Goal: Transaction & Acquisition: Purchase product/service

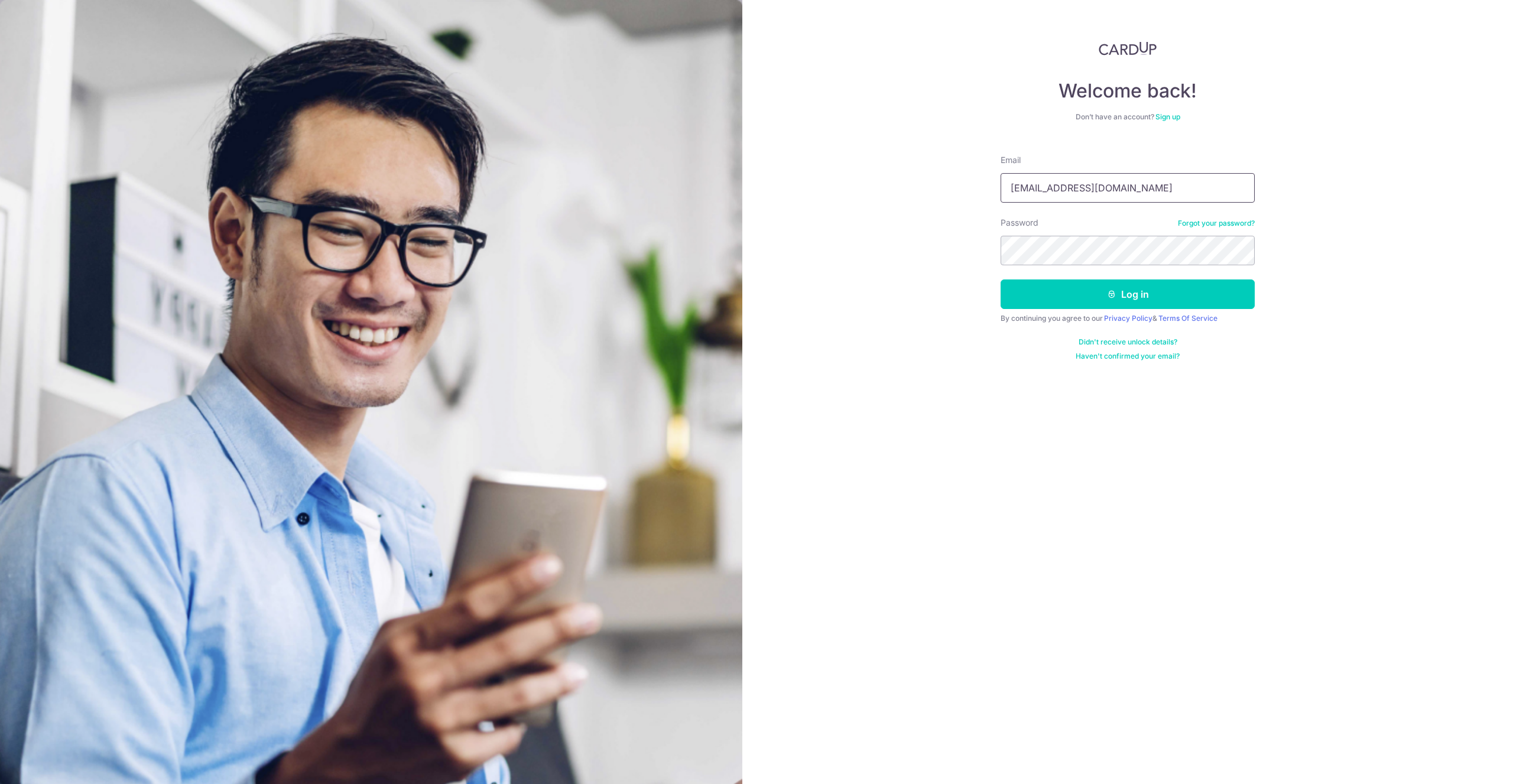
type input "[EMAIL_ADDRESS][DOMAIN_NAME]"
click at [1114, 293] on icon "submit" at bounding box center [1112, 294] width 9 height 9
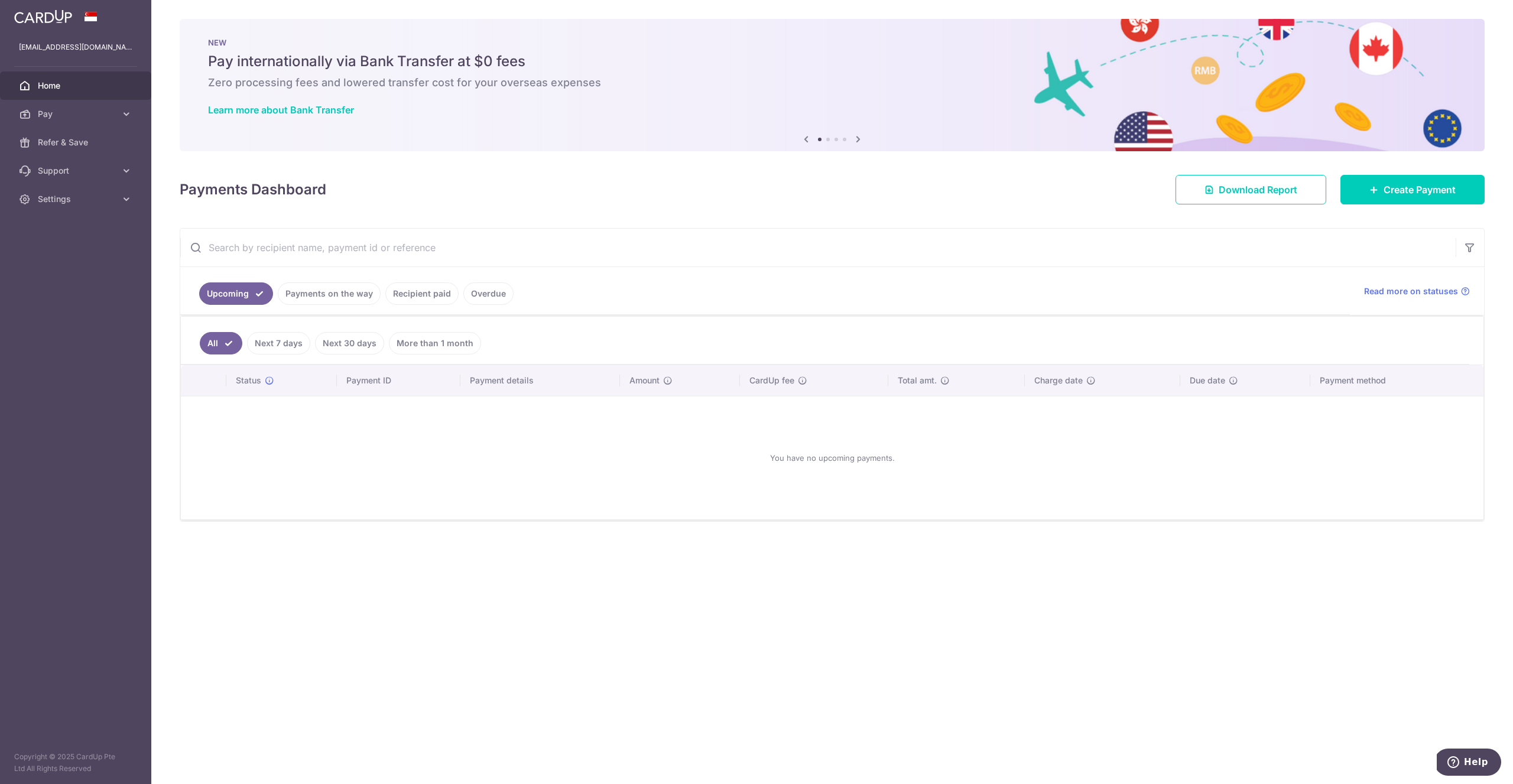
click at [427, 349] on link "More than 1 month" at bounding box center [435, 343] width 92 height 23
click at [117, 117] on link "Pay" at bounding box center [75, 114] width 151 height 29
click at [70, 148] on link "Payments" at bounding box center [75, 142] width 151 height 29
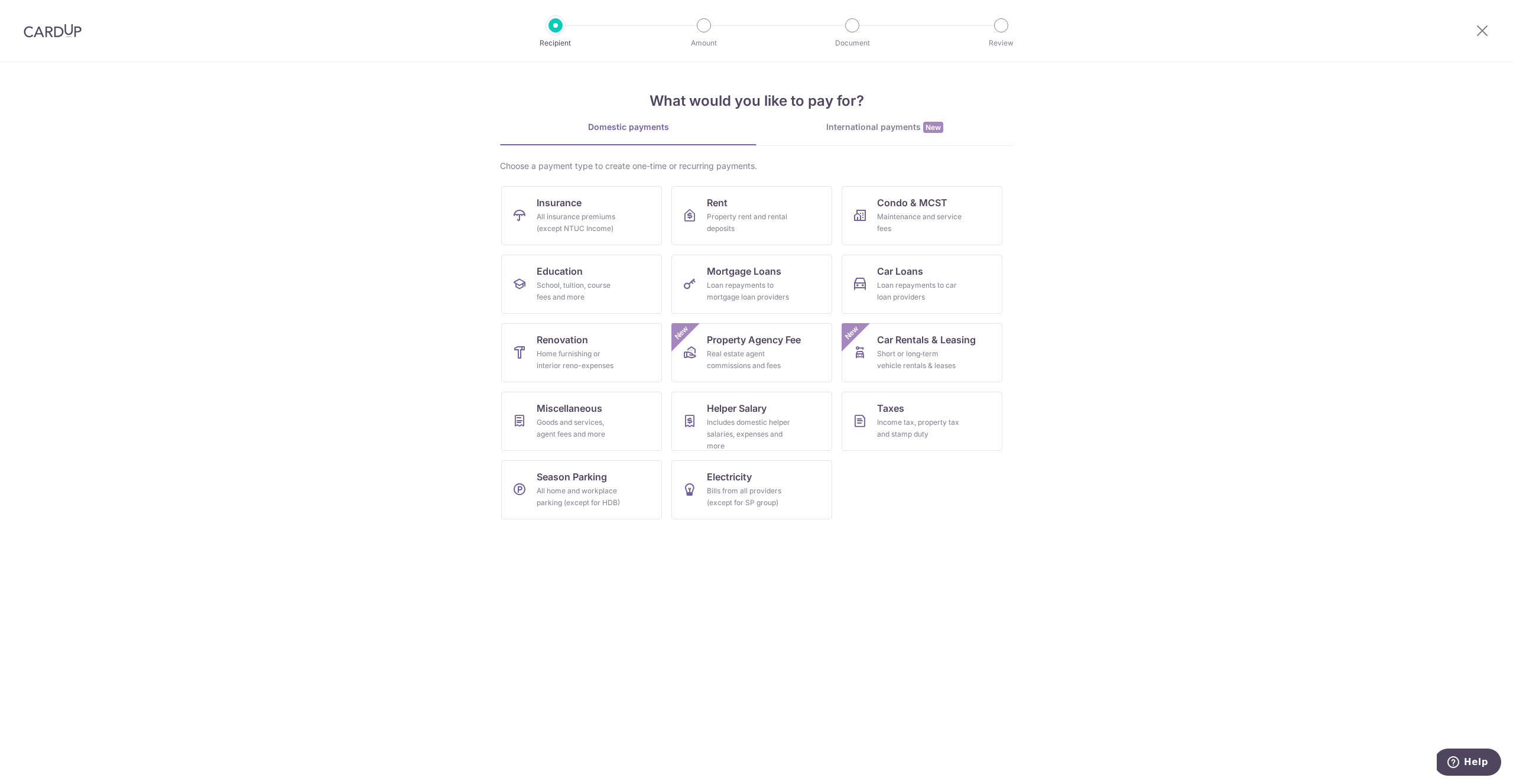
click at [55, 21] on div at bounding box center [53, 31] width 105 height 61
click at [80, 27] on img at bounding box center [52, 30] width 58 height 14
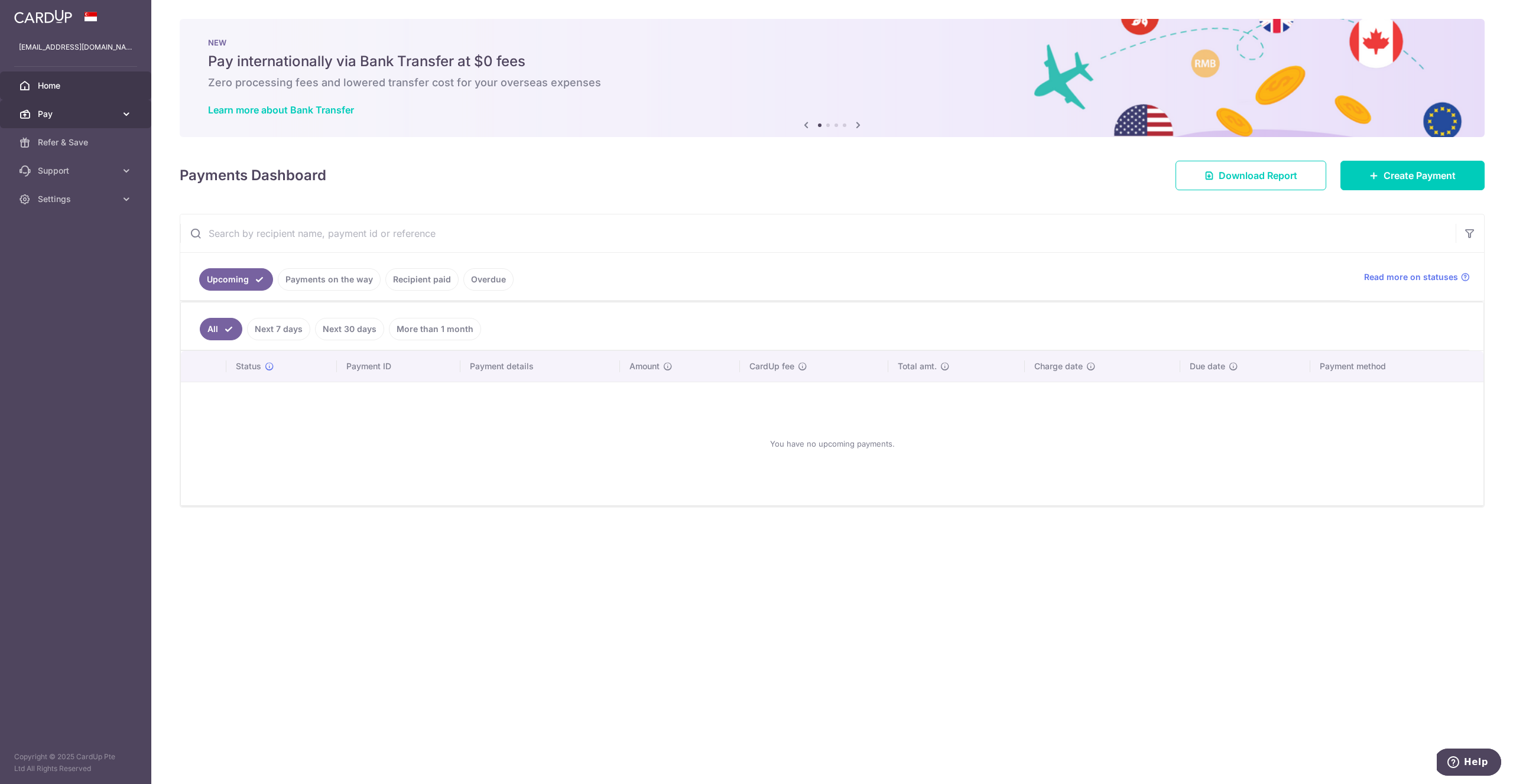
click at [125, 114] on icon at bounding box center [127, 114] width 12 height 12
click at [421, 281] on link "Recipient paid" at bounding box center [422, 279] width 73 height 23
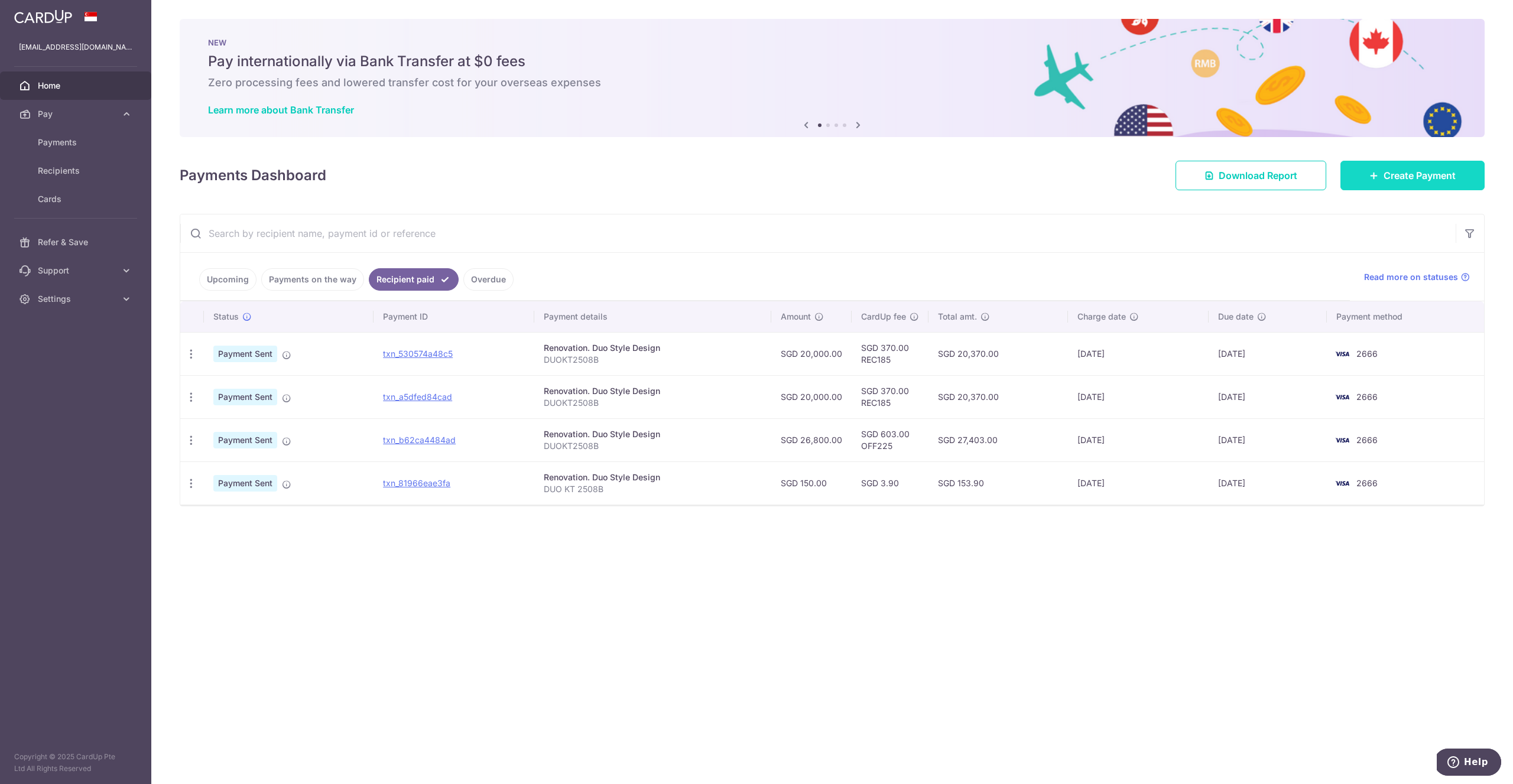
click at [1404, 181] on span "Create Payment" at bounding box center [1420, 175] width 72 height 14
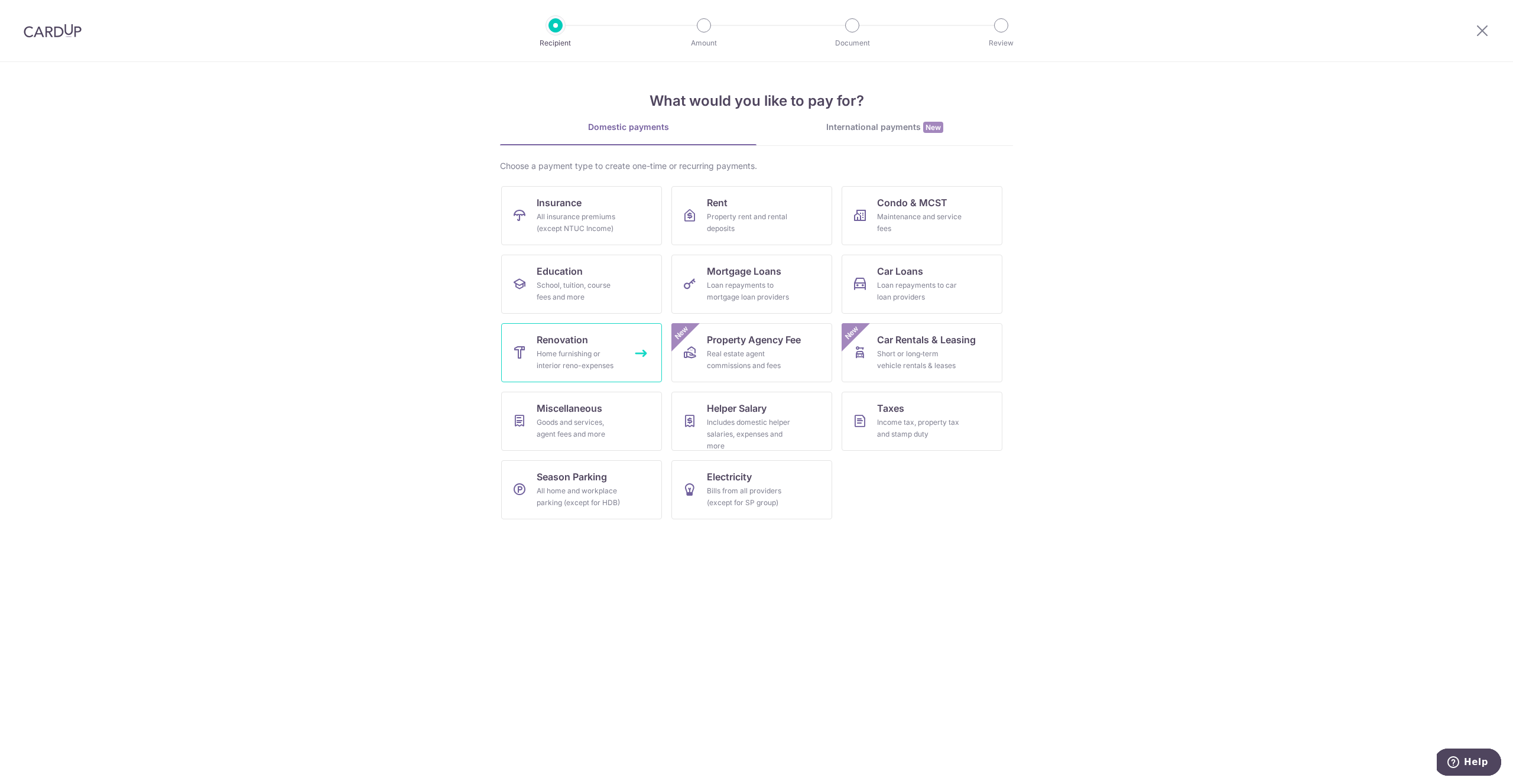
click at [627, 348] on link "Renovation Home furnishing or interior reno-expenses" at bounding box center [581, 353] width 161 height 59
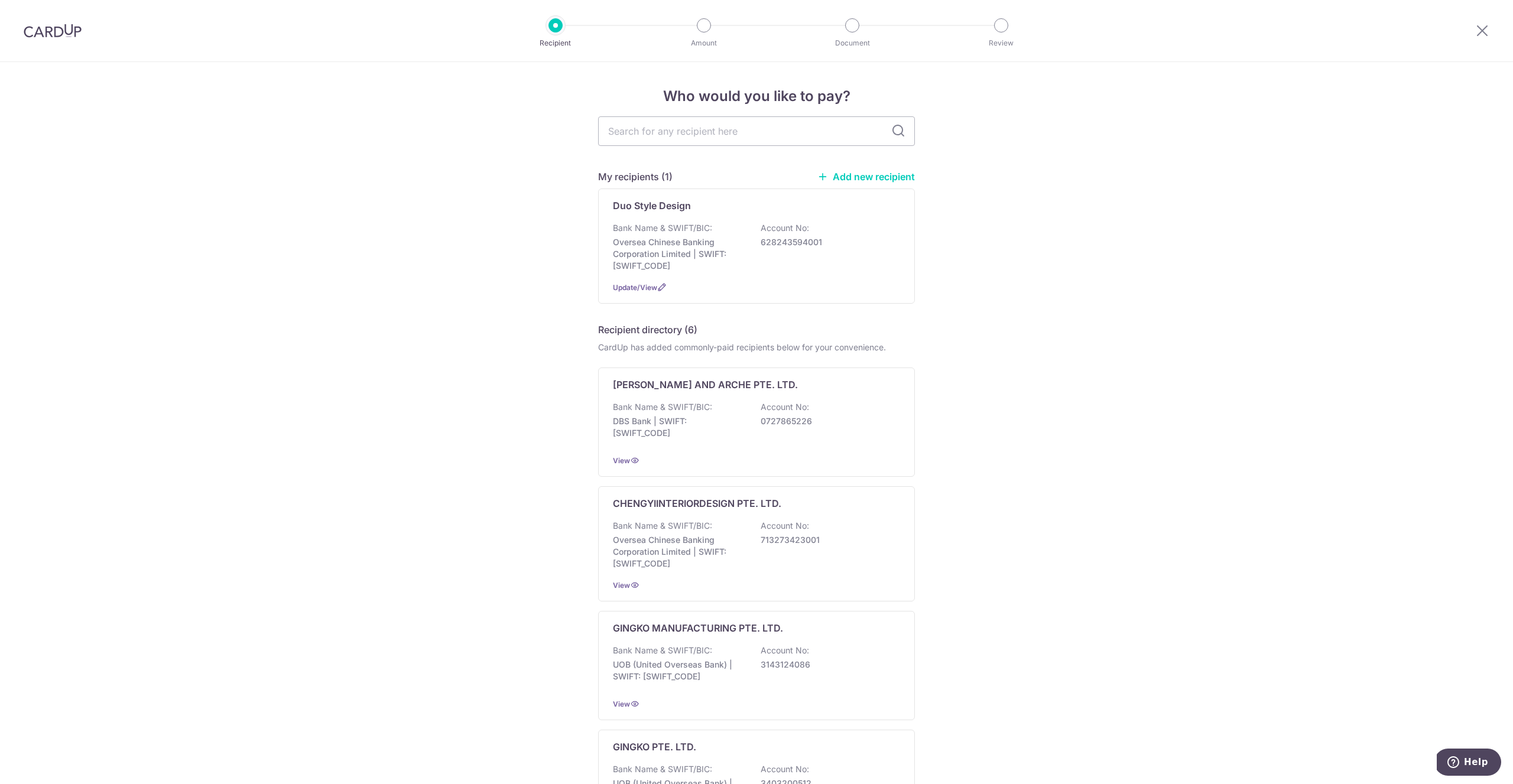
click at [34, 19] on div at bounding box center [53, 31] width 105 height 61
click at [40, 31] on img at bounding box center [52, 30] width 58 height 14
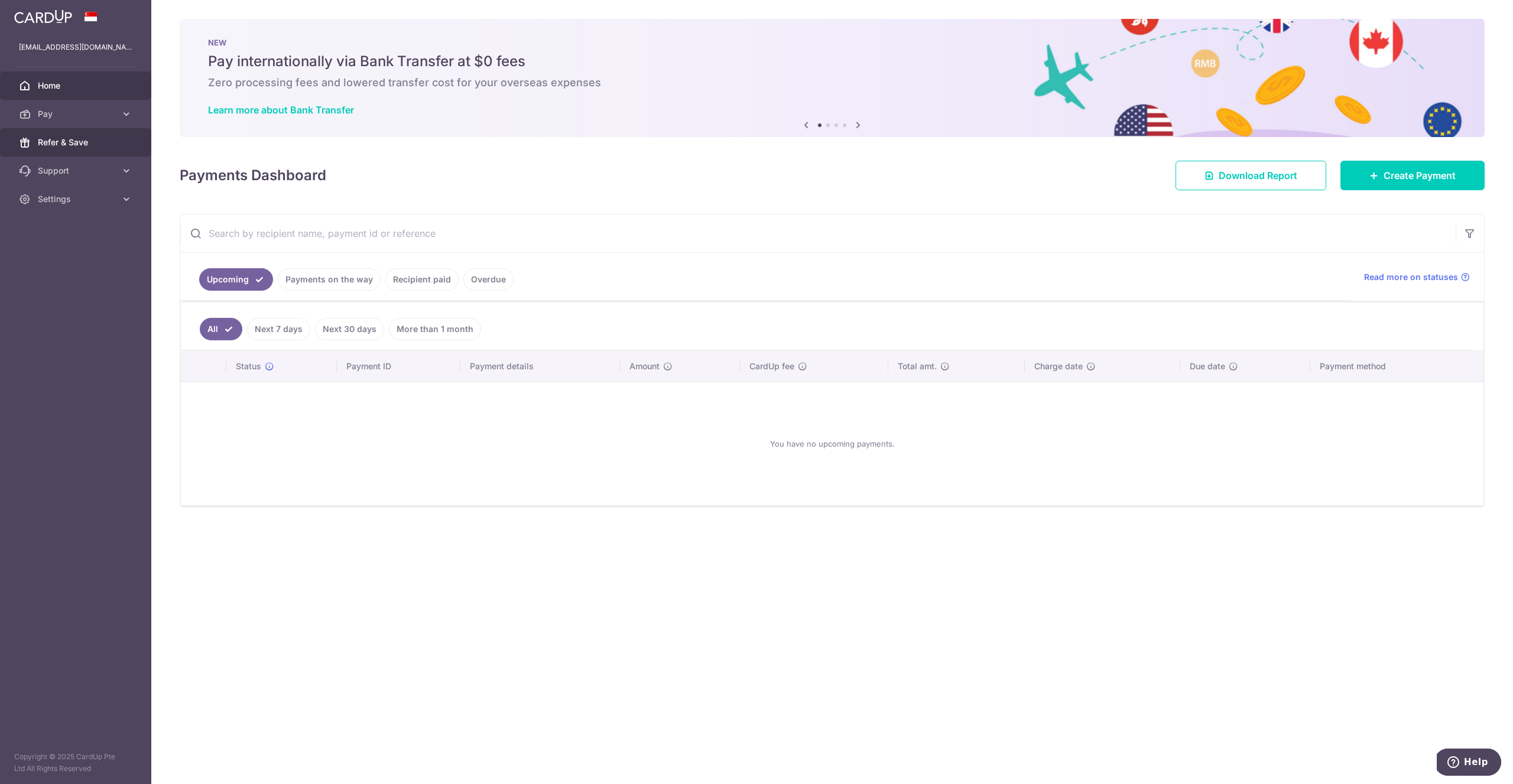
click at [105, 141] on span "Refer & Save" at bounding box center [77, 143] width 78 height 12
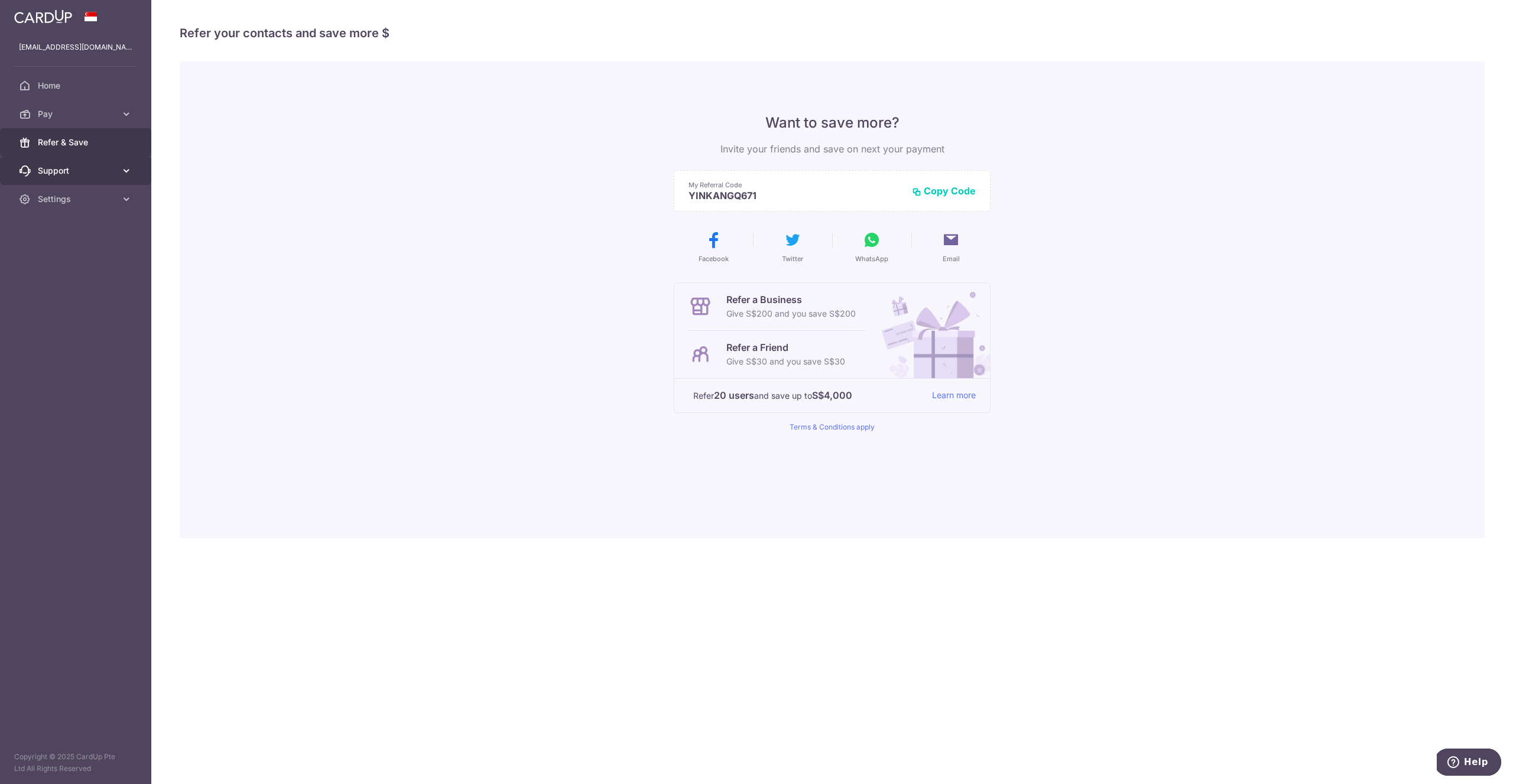
click at [64, 164] on link "Support" at bounding box center [75, 171] width 151 height 29
click at [72, 116] on span "Pay" at bounding box center [77, 114] width 78 height 12
click at [75, 139] on span "Payments" at bounding box center [77, 143] width 78 height 12
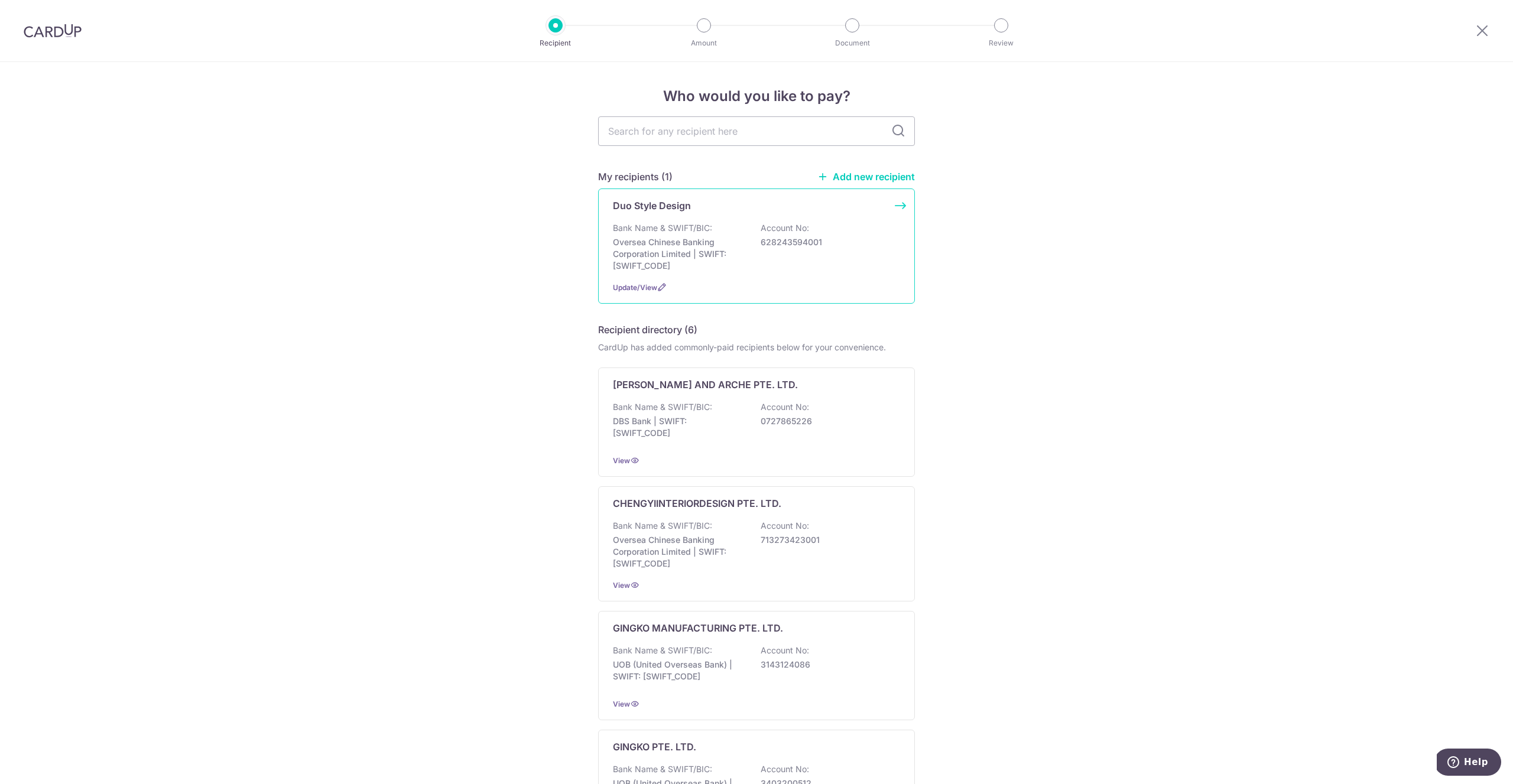
click at [753, 231] on div "Bank Name & SWIFT/BIC: Oversea Chinese Banking Corporation Limited | SWIFT: OCB…" at bounding box center [756, 247] width 287 height 49
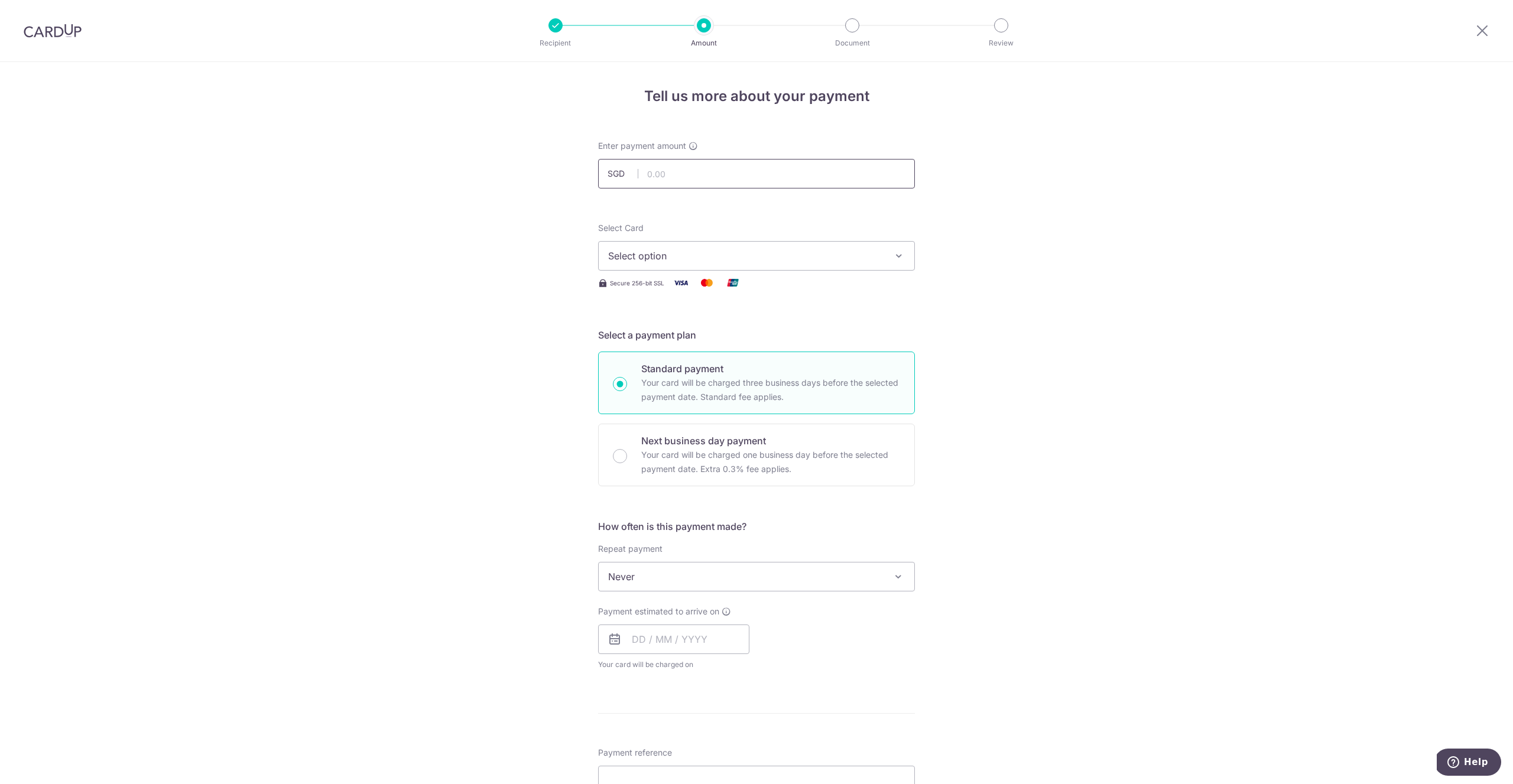
click at [675, 173] on input "text" at bounding box center [756, 173] width 317 height 29
type input "8,300.00"
click at [732, 243] on button "Select option" at bounding box center [756, 256] width 317 height 29
click at [713, 330] on link "**** 2666" at bounding box center [756, 340] width 315 height 29
click at [956, 315] on div "Tell us more about your payment Enter payment amount SGD 8,300.00 8300.00 Selec…" at bounding box center [756, 636] width 1513 height 1148
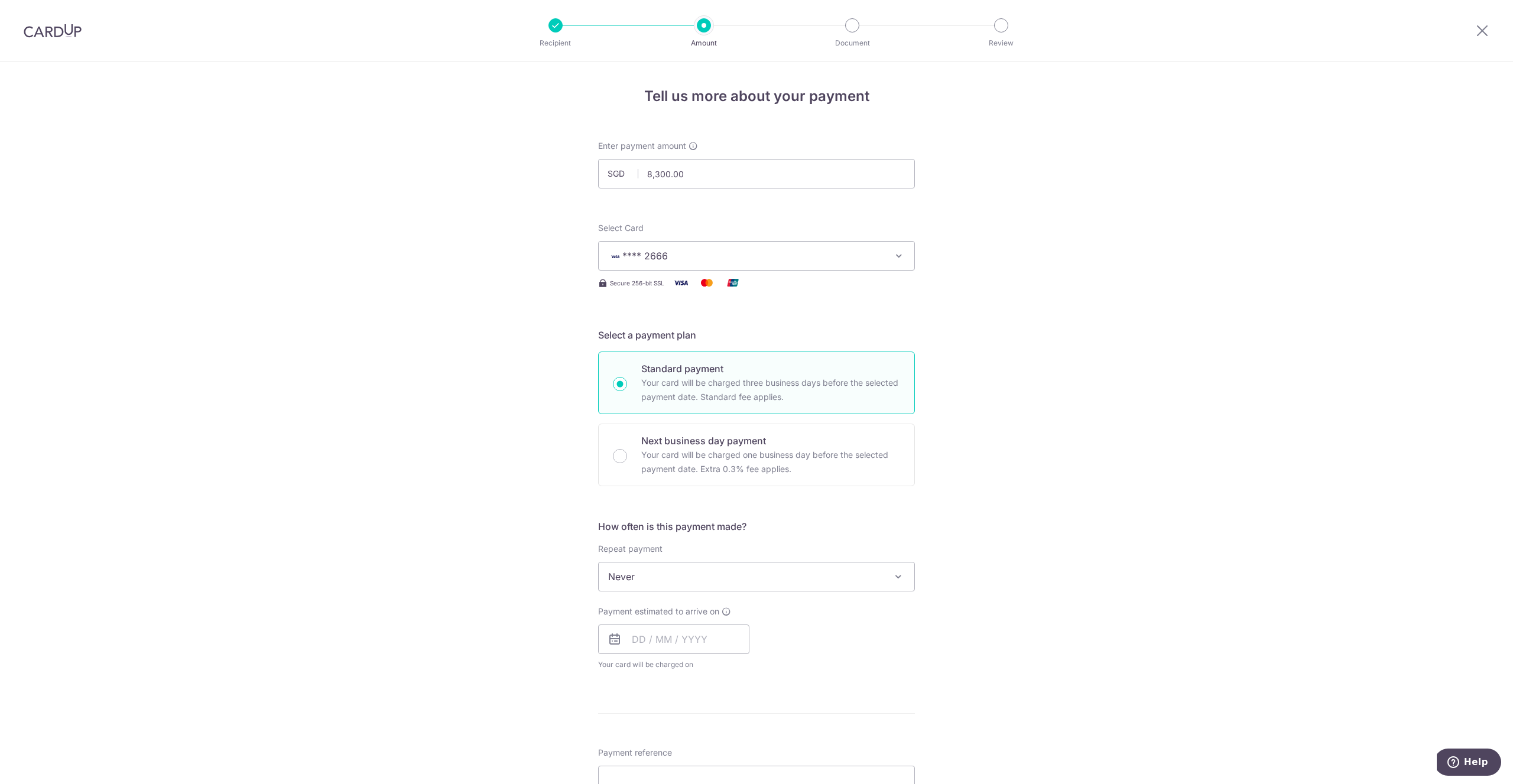
scroll to position [119, 0]
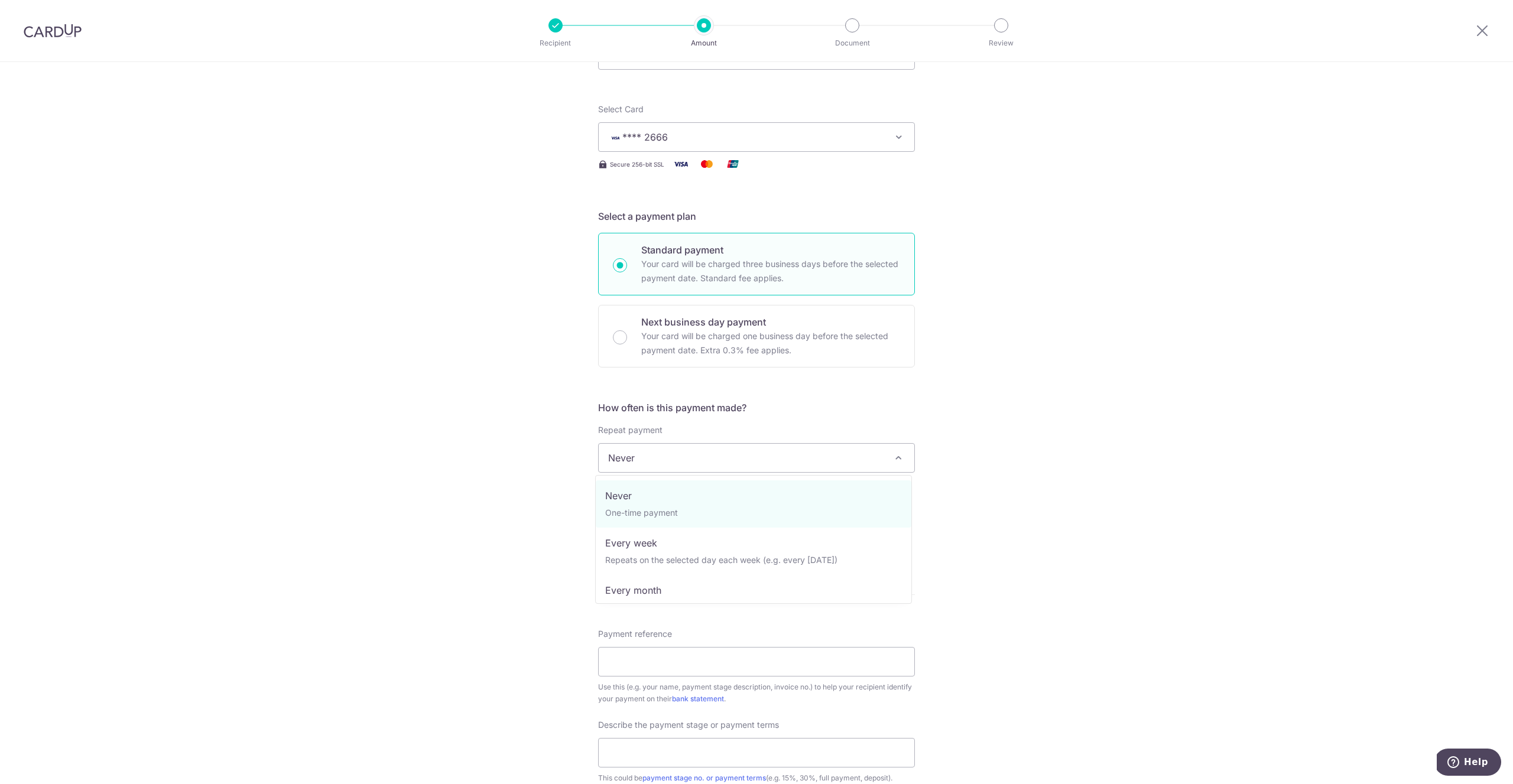
click at [687, 463] on span "Never" at bounding box center [756, 458] width 315 height 29
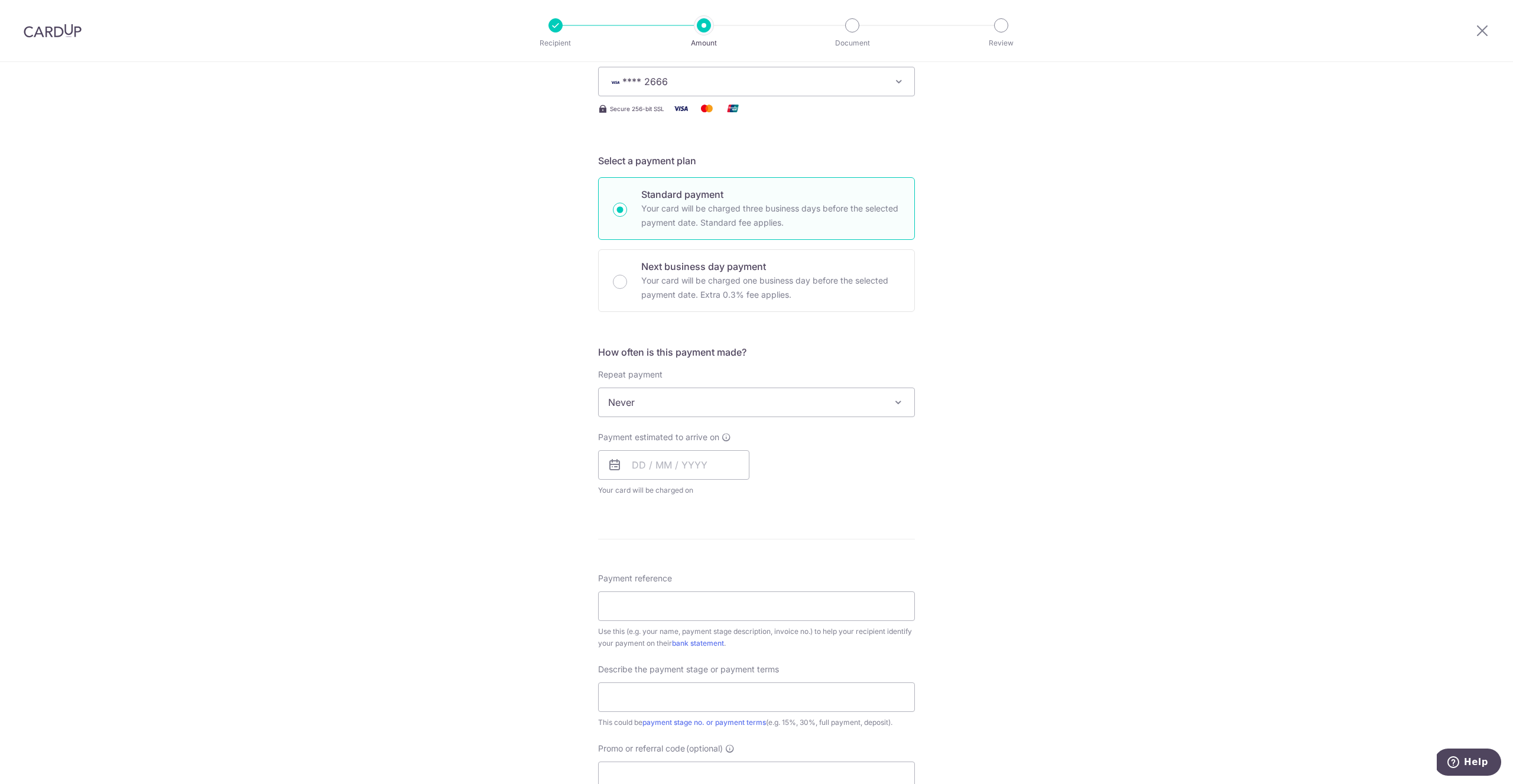
scroll to position [195, 0]
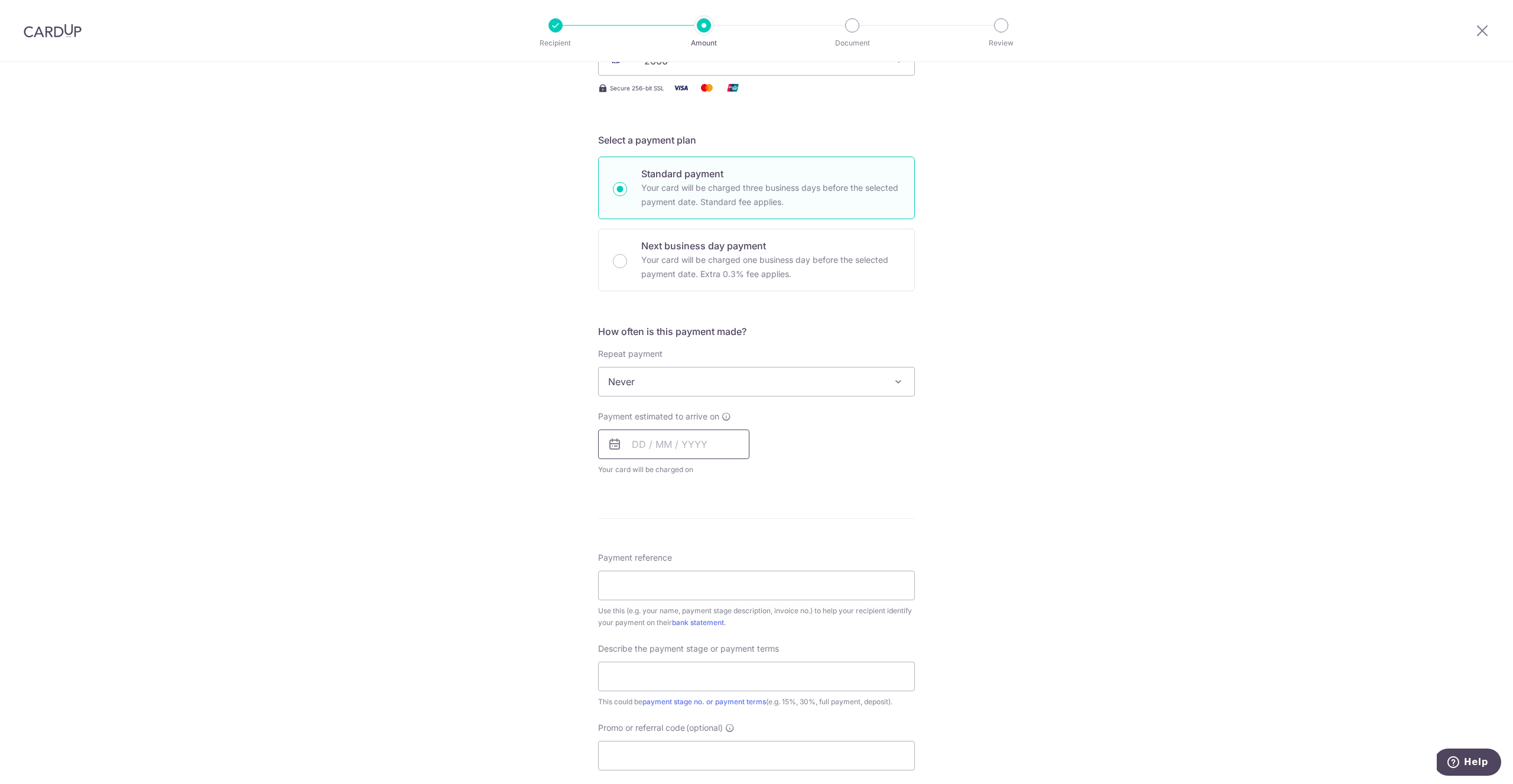
click at [639, 444] on input "text" at bounding box center [673, 444] width 151 height 29
click at [645, 577] on link "13" at bounding box center [646, 575] width 19 height 19
type input "13/10/2025"
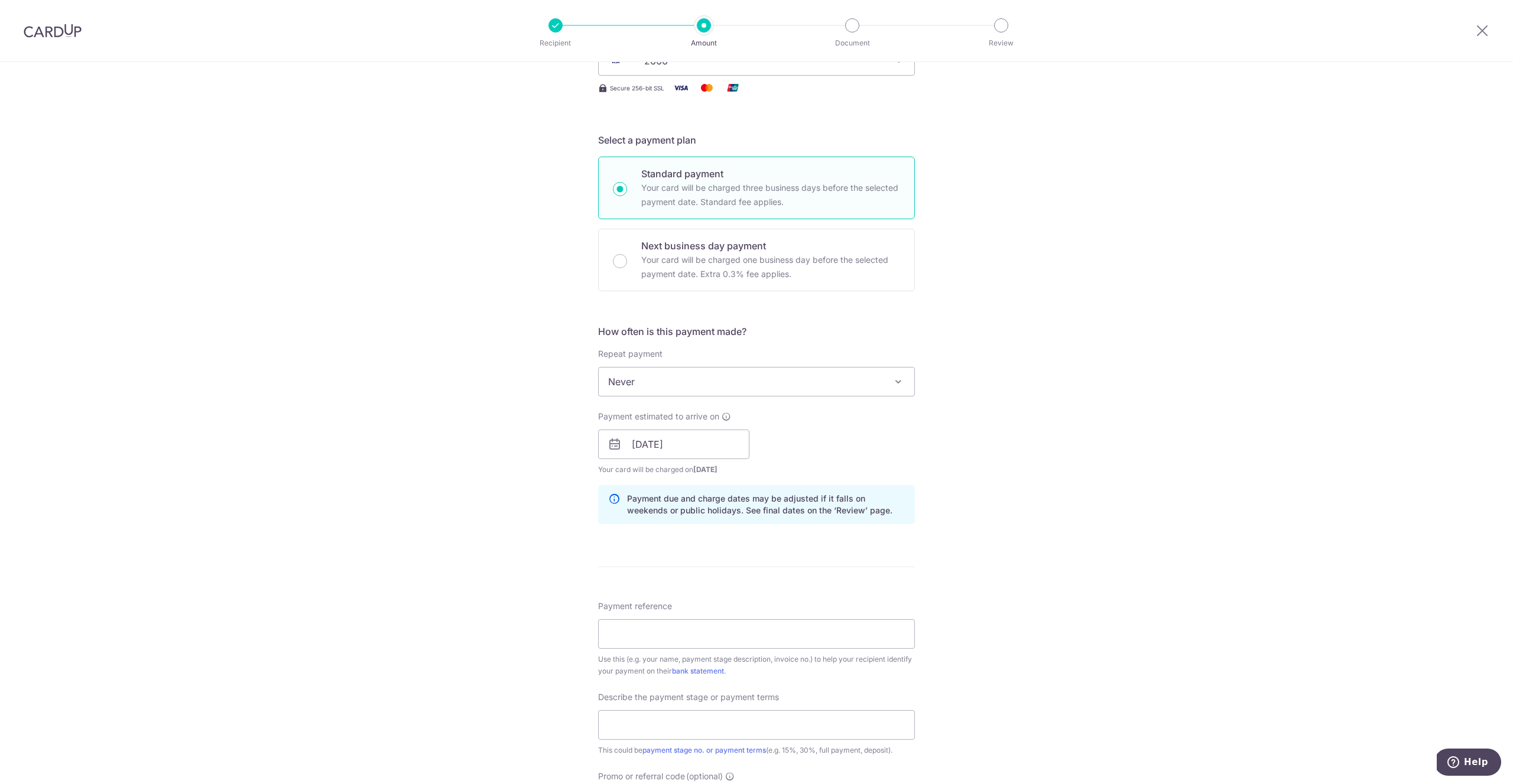
drag, startPoint x: 944, startPoint y: 461, endPoint x: 943, endPoint y: 469, distance: 8.1
click at [944, 461] on div "Tell us more about your payment Enter payment amount SGD 8,300.00 8300.00 Selec…" at bounding box center [756, 465] width 1513 height 1197
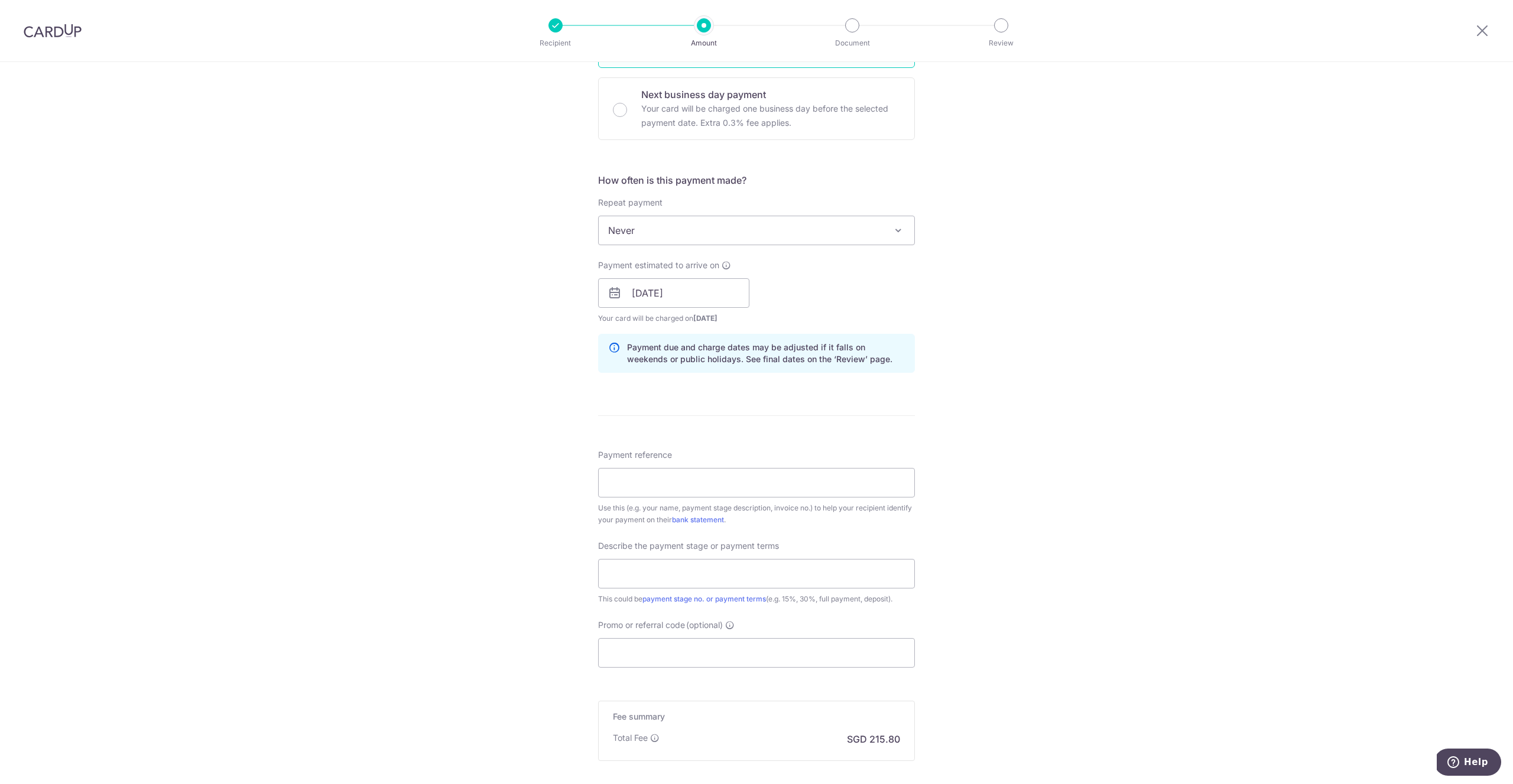
scroll to position [391, 0]
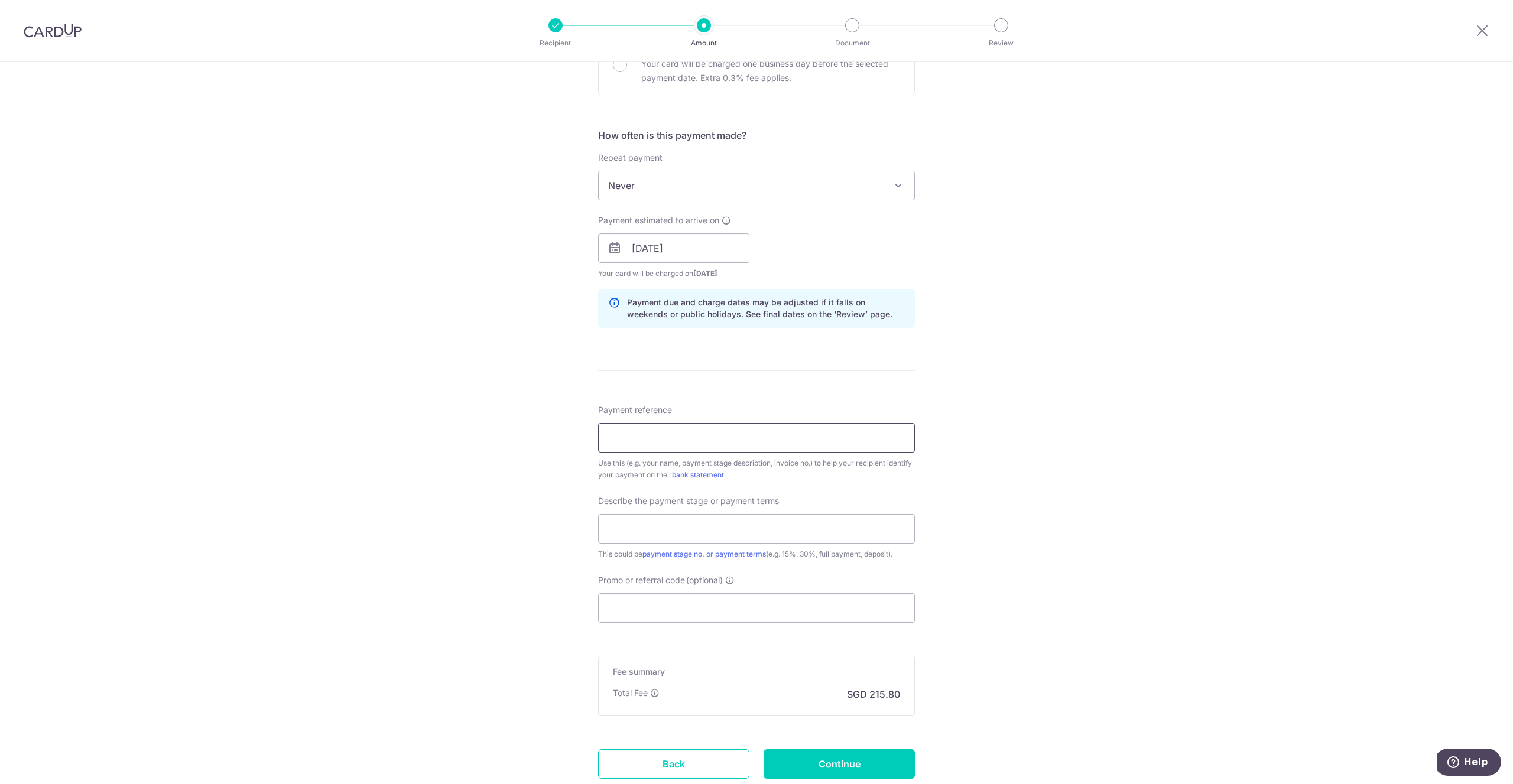
click at [689, 439] on input "Payment reference" at bounding box center [756, 438] width 317 height 29
click at [668, 449] on input "Payment reference" at bounding box center [756, 438] width 317 height 29
click at [669, 444] on input "Payment reference" at bounding box center [756, 438] width 317 height 29
paste input "DUO/KT/2508B"
type input "DUO/KT/2508B - [GEOGRAPHIC_DATA]"
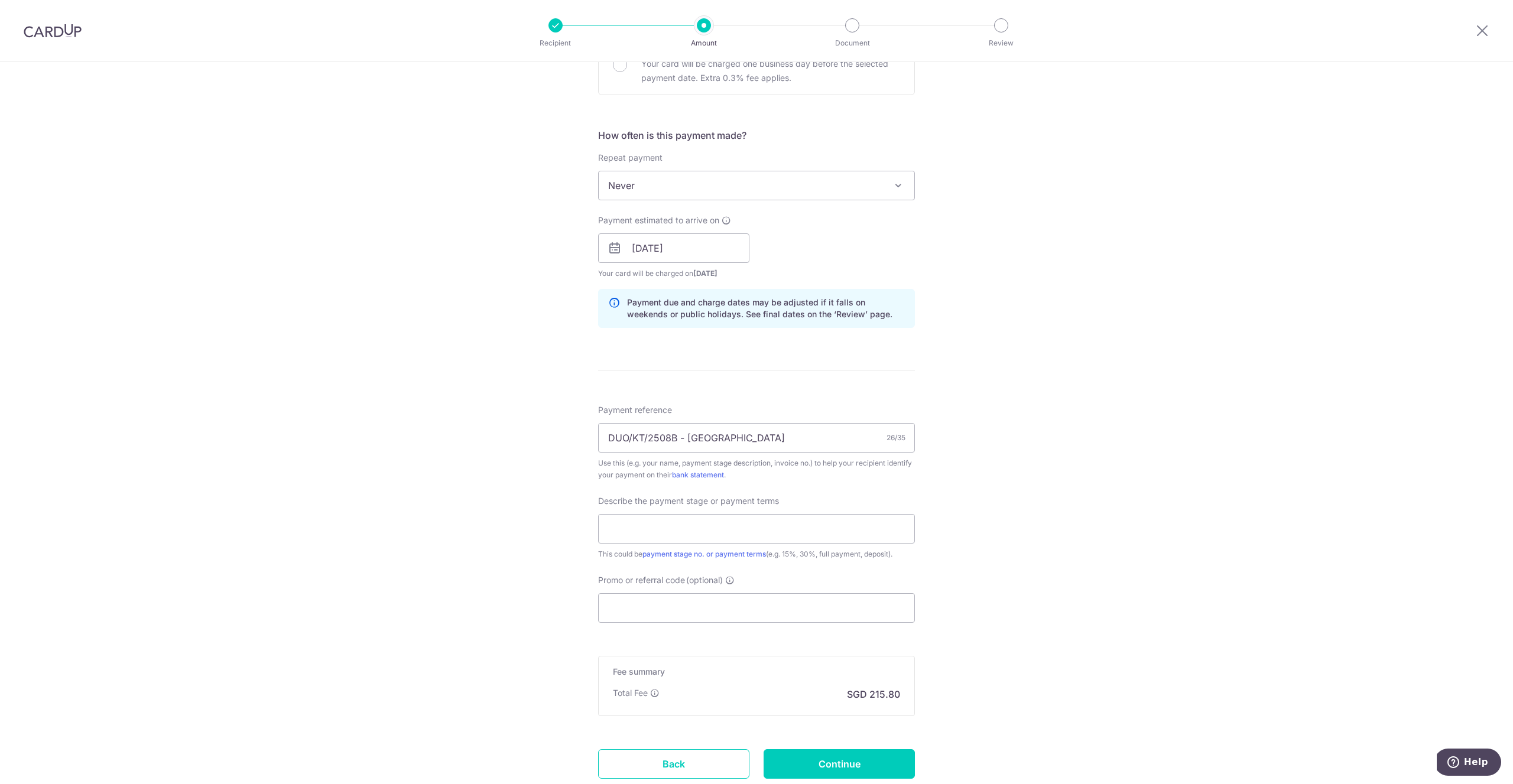
click at [957, 486] on div "Tell us more about your payment Enter payment amount SGD 8,300.00 8300.00 Selec…" at bounding box center [756, 269] width 1513 height 1197
click at [812, 529] on input "text" at bounding box center [756, 529] width 317 height 29
click at [1015, 537] on div "Tell us more about your payment Enter payment amount SGD 8,300.00 8300.00 Selec…" at bounding box center [756, 270] width 1513 height 1197
drag, startPoint x: 754, startPoint y: 533, endPoint x: 573, endPoint y: 529, distance: 181.0
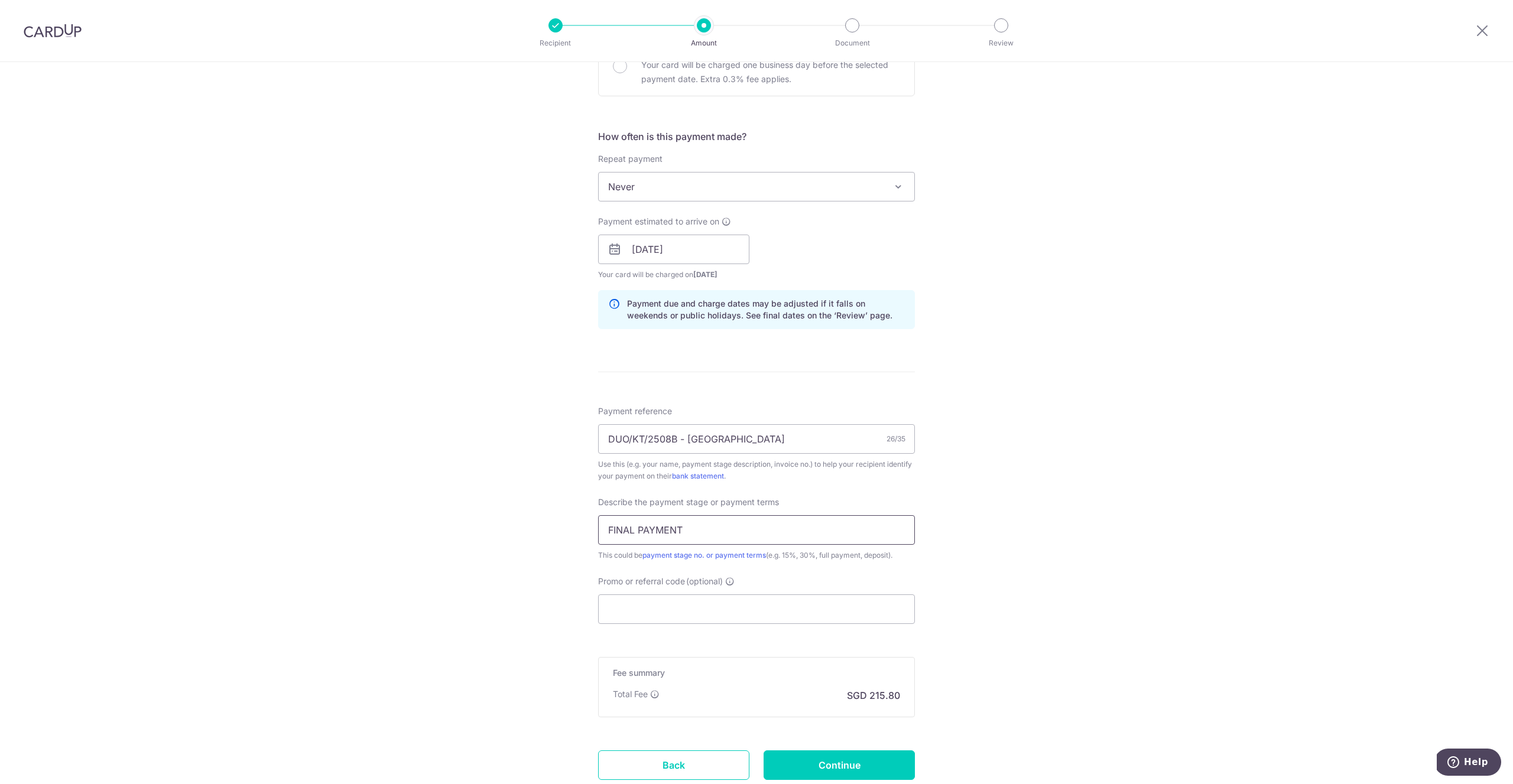
click at [573, 529] on div "Tell us more about your payment Enter payment amount SGD 8,300.00 8300.00 Selec…" at bounding box center [756, 270] width 1513 height 1197
type input "Final Payment"
drag, startPoint x: 683, startPoint y: 435, endPoint x: 809, endPoint y: 439, distance: 126.1
click at [809, 439] on input "DUO/KT/2508B - YINKANGQUEK" at bounding box center [756, 439] width 317 height 29
click at [948, 449] on div "Tell us more about your payment Enter payment amount SGD 8,300.00 8300.00 Selec…" at bounding box center [756, 270] width 1513 height 1197
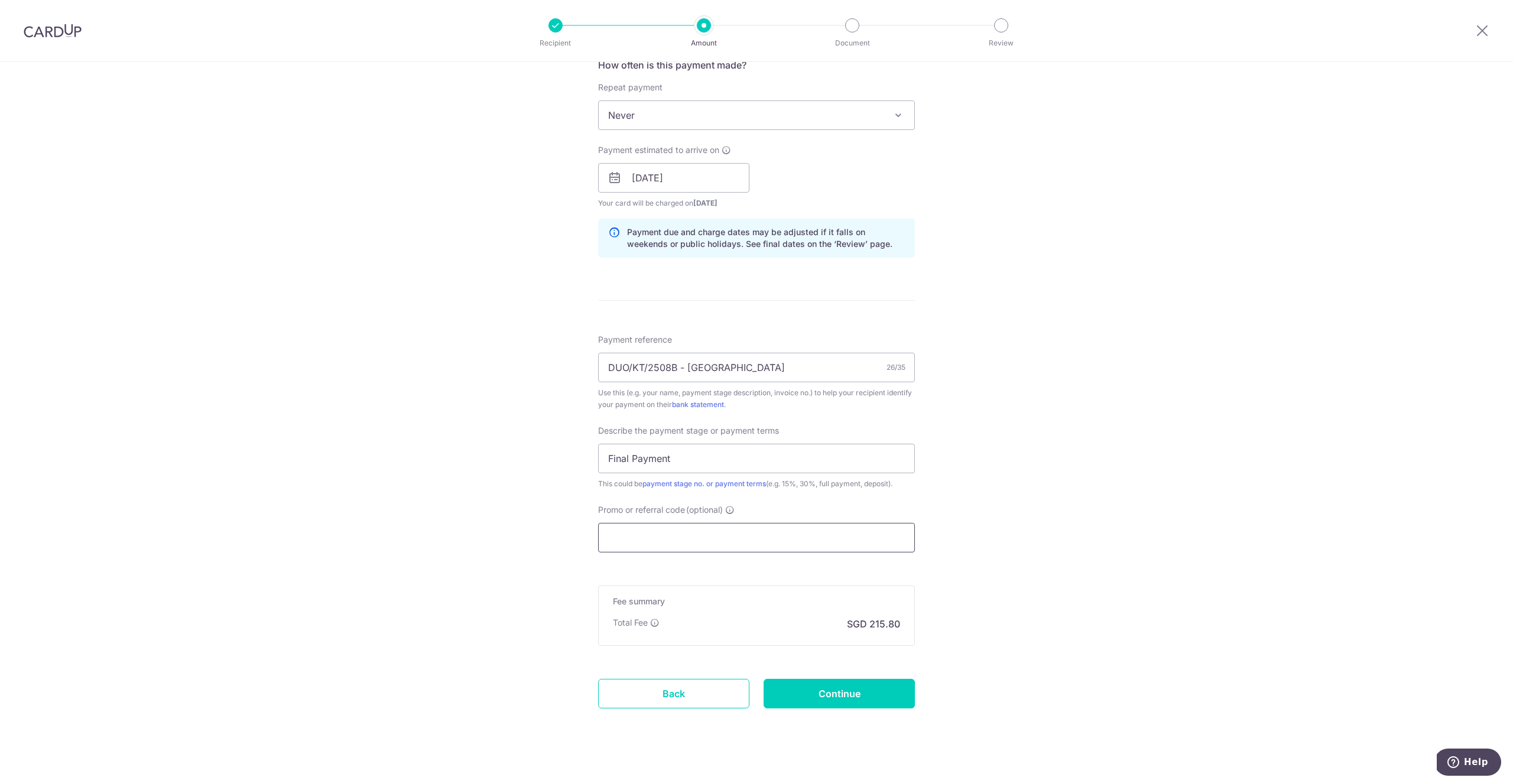
click at [733, 536] on input "Promo or referral code (optional)" at bounding box center [756, 537] width 317 height 29
paste input "RENO25ONE"
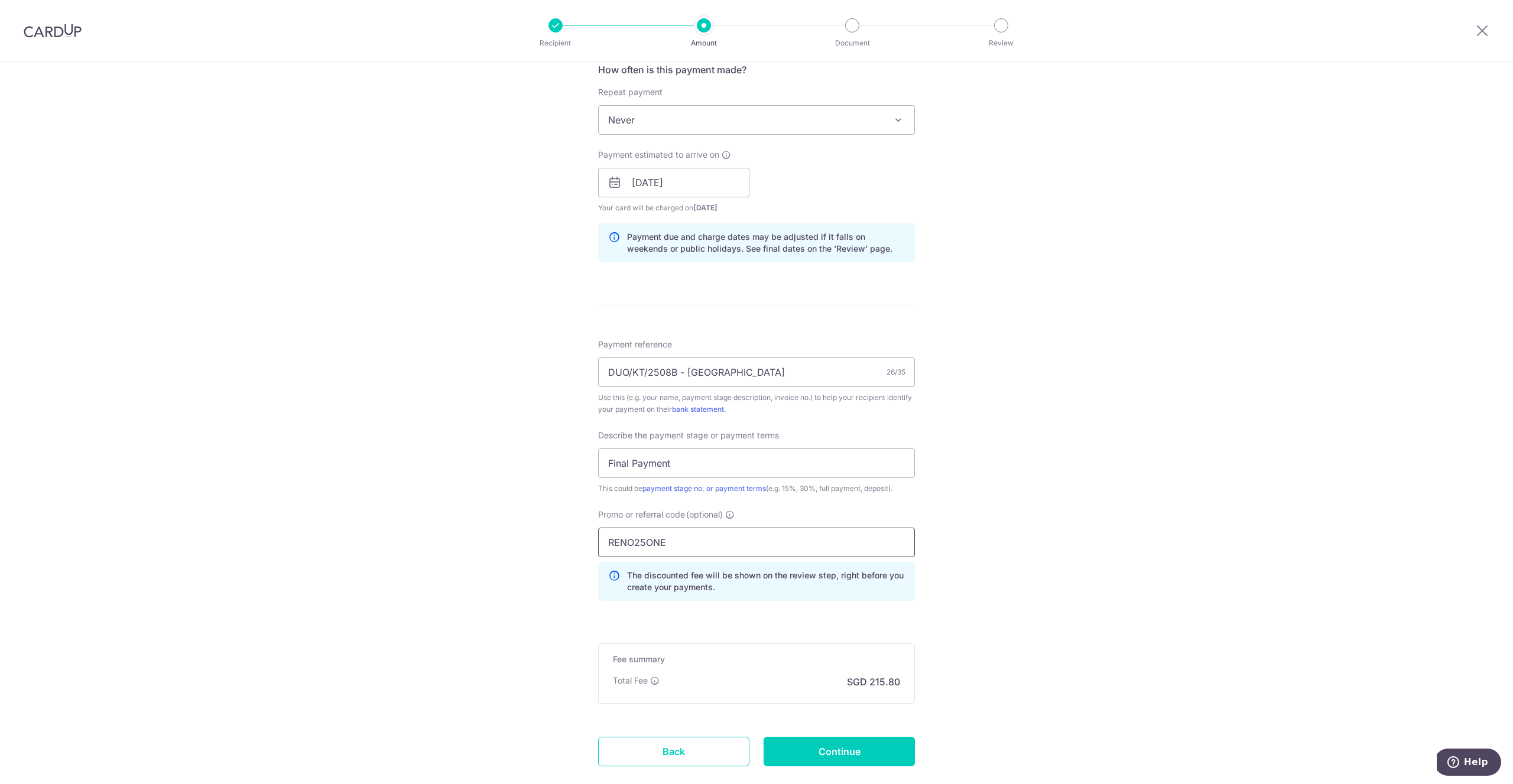
type input "RENO25ONE"
click at [1020, 553] on div "Tell us more about your payment Enter payment amount SGD 8,300.00 8300.00 Selec…" at bounding box center [756, 230] width 1513 height 1250
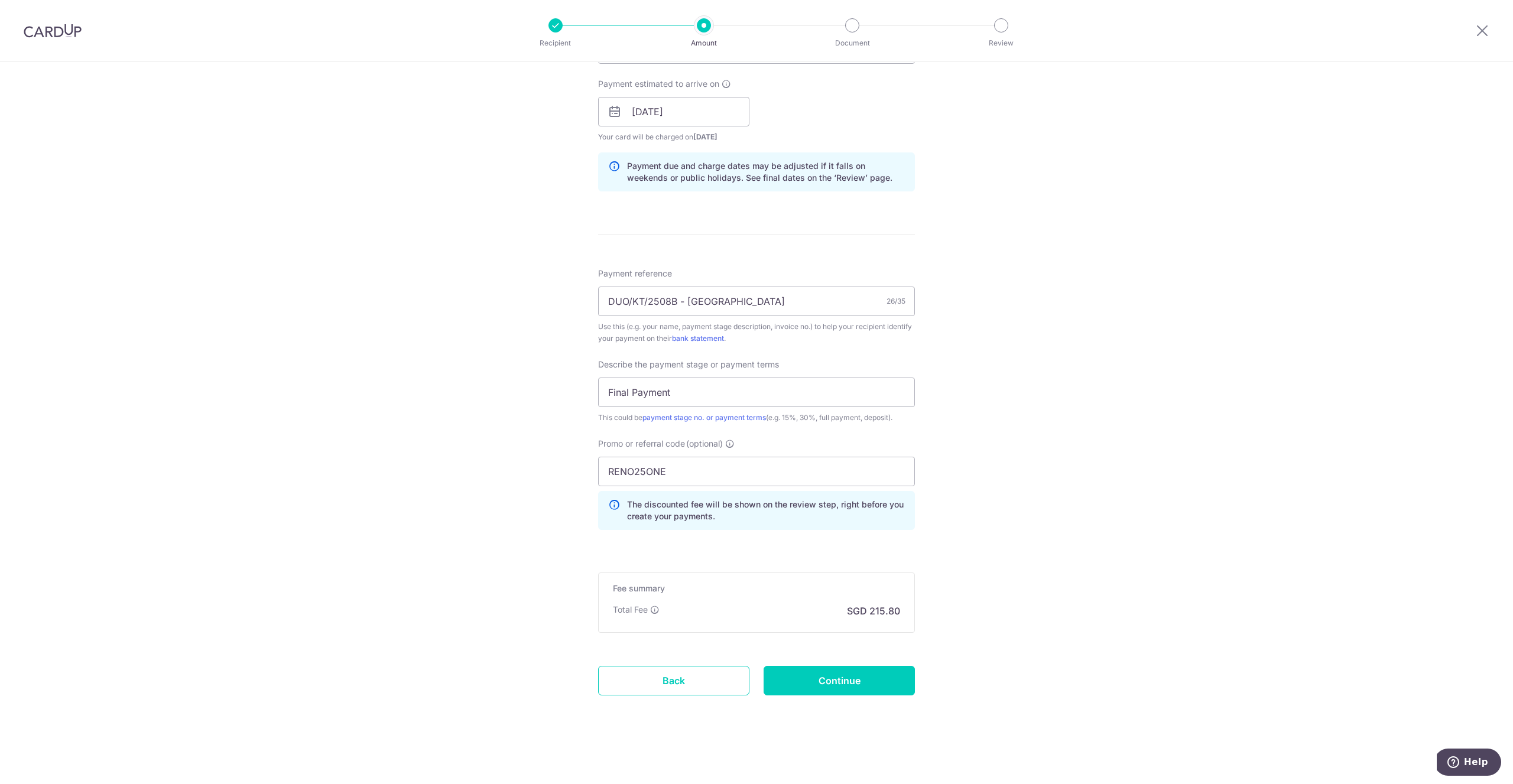
scroll to position [527, 0]
click at [896, 678] on input "Continue" at bounding box center [839, 681] width 151 height 29
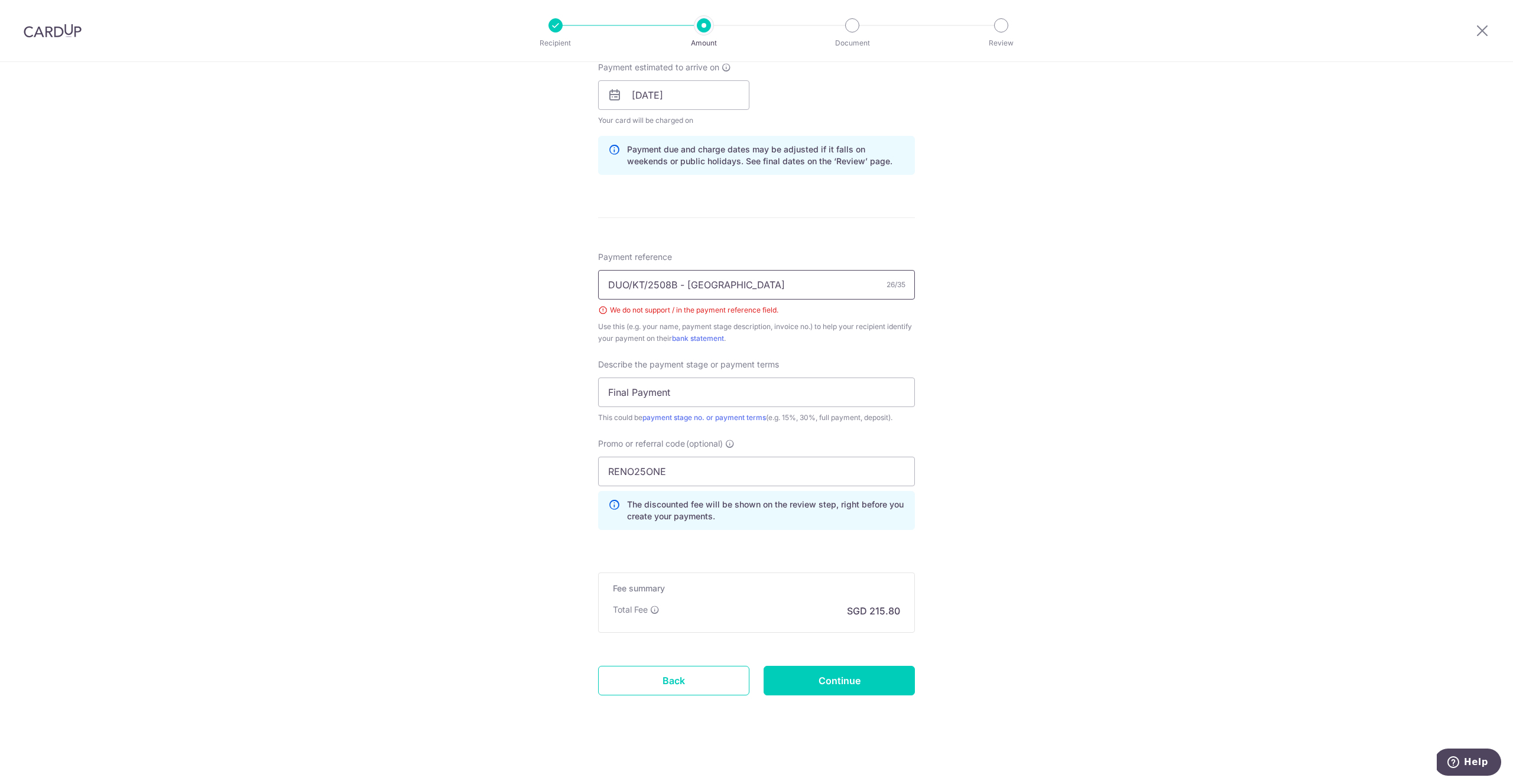
click at [645, 285] on input "DUO/KT/2508B - YINKANGQUEK" at bounding box center [756, 285] width 317 height 29
type input "DUO KT 2508B - YINKANGQUEK"
click at [871, 692] on input "Continue" at bounding box center [839, 681] width 151 height 29
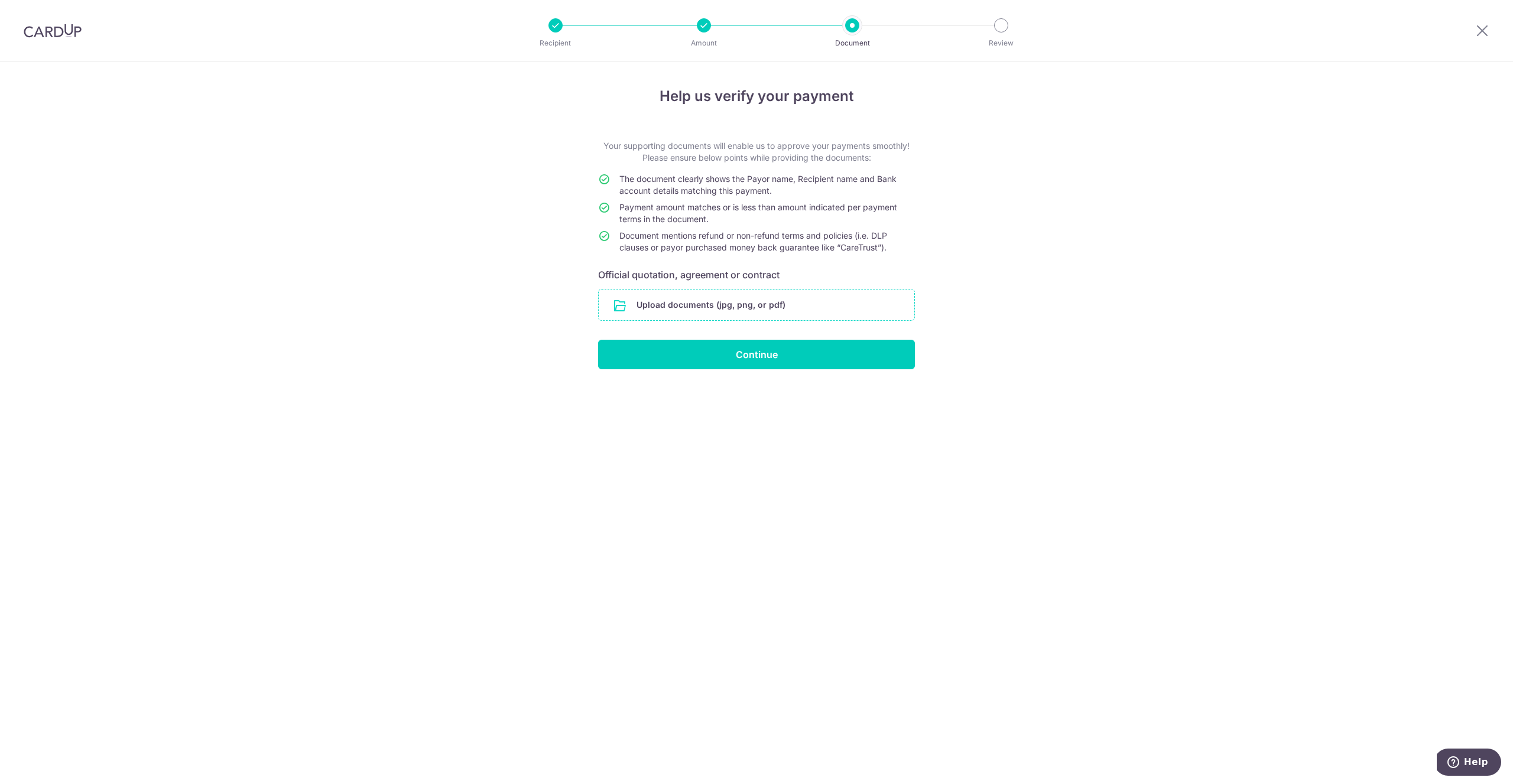
click at [761, 294] on input "file" at bounding box center [756, 305] width 315 height 31
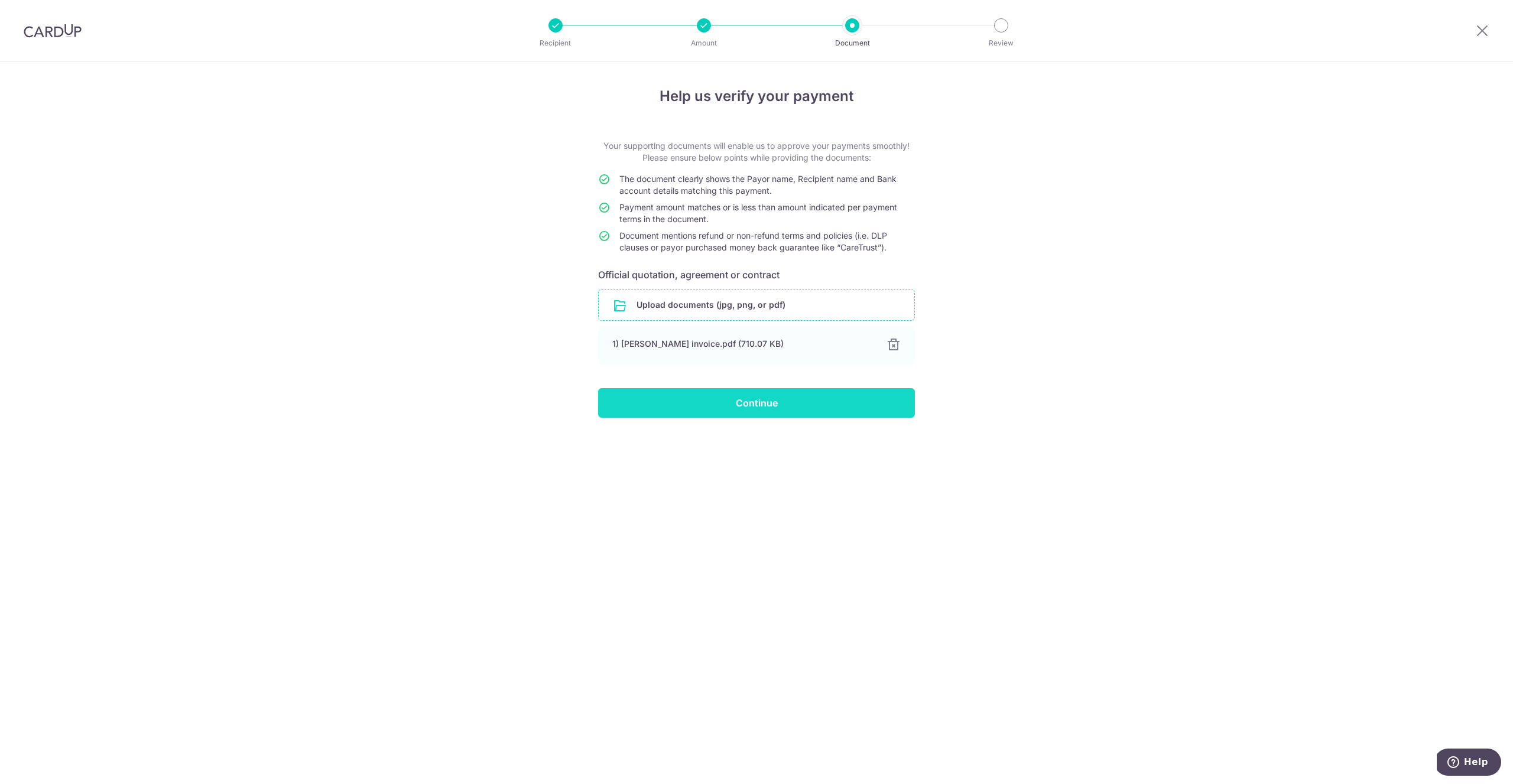
click at [818, 405] on input "Continue" at bounding box center [756, 403] width 317 height 29
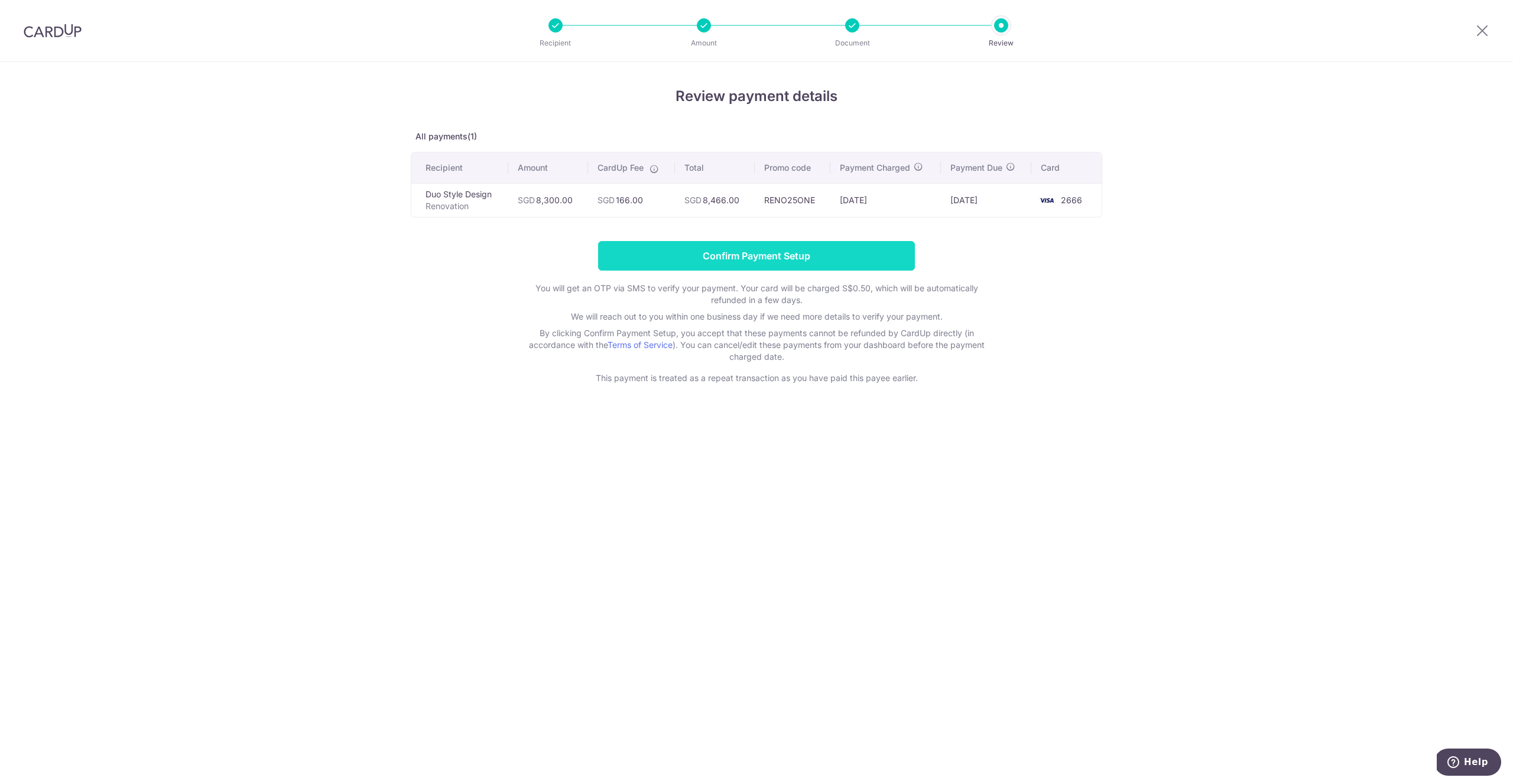
click at [776, 258] on input "Confirm Payment Setup" at bounding box center [756, 256] width 317 height 29
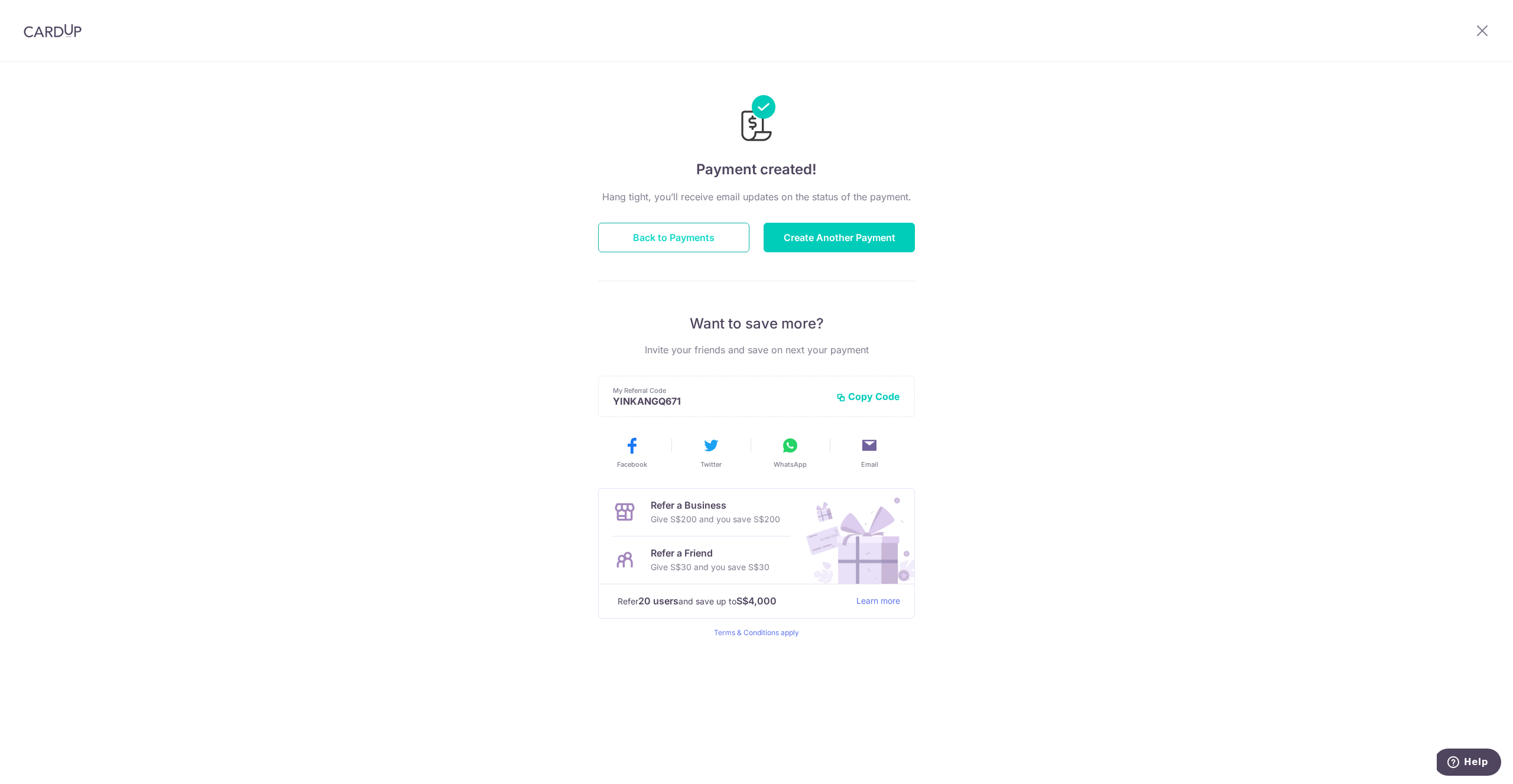
click at [691, 234] on button "Back to Payments" at bounding box center [673, 237] width 151 height 29
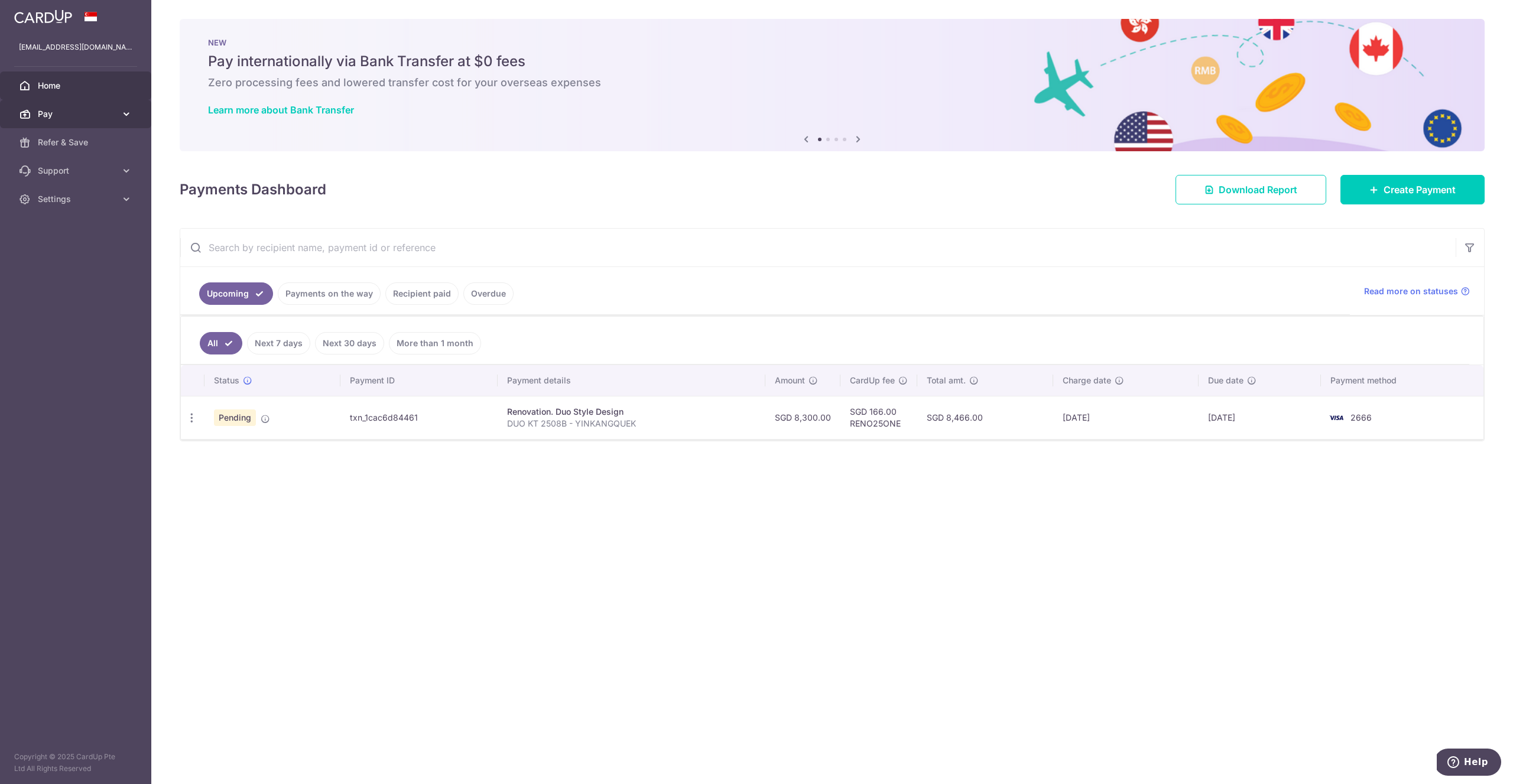
click at [91, 113] on span "Pay" at bounding box center [77, 114] width 78 height 12
click at [89, 139] on span "Payments" at bounding box center [77, 143] width 78 height 12
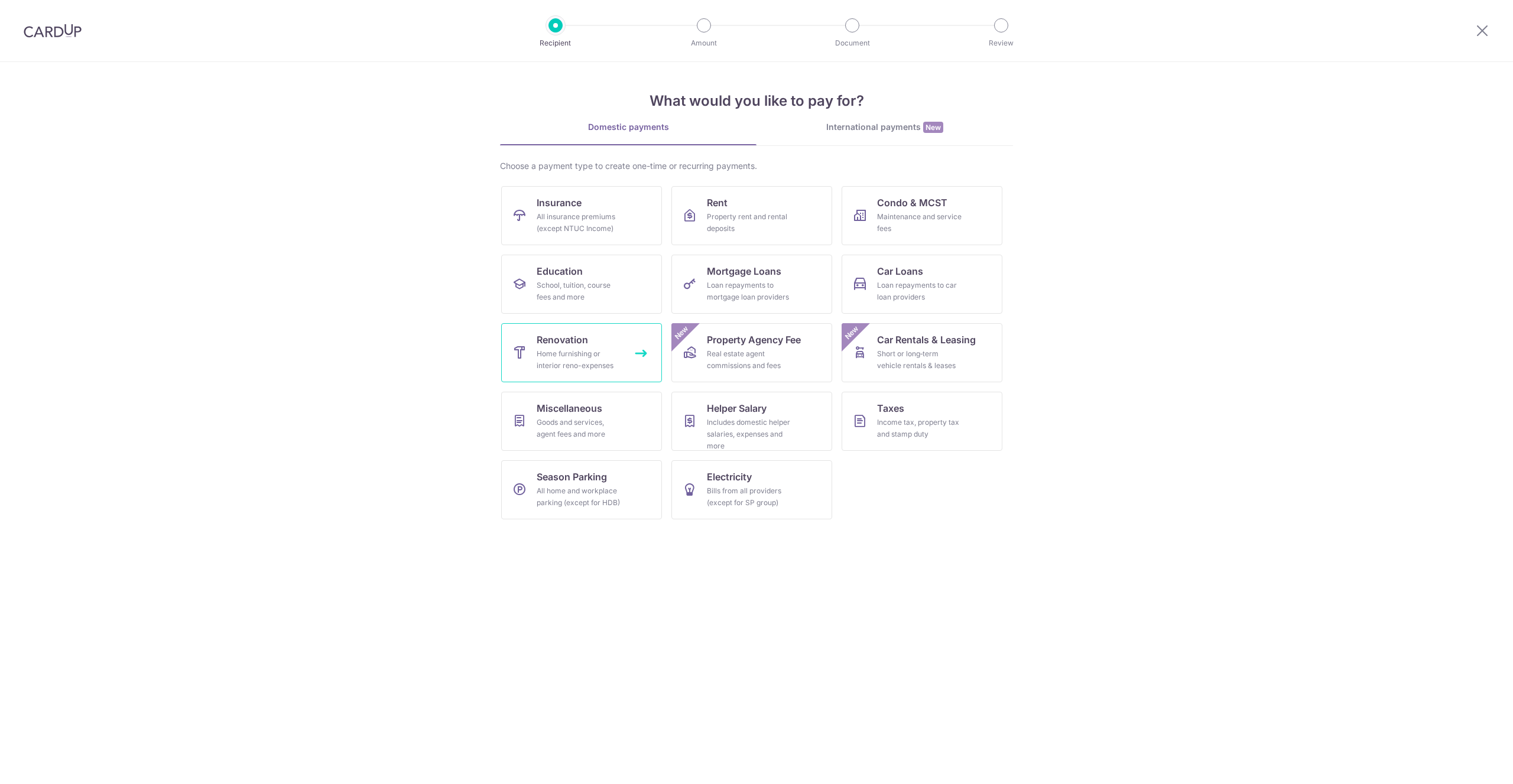
click at [562, 334] on span "Renovation" at bounding box center [562, 339] width 51 height 14
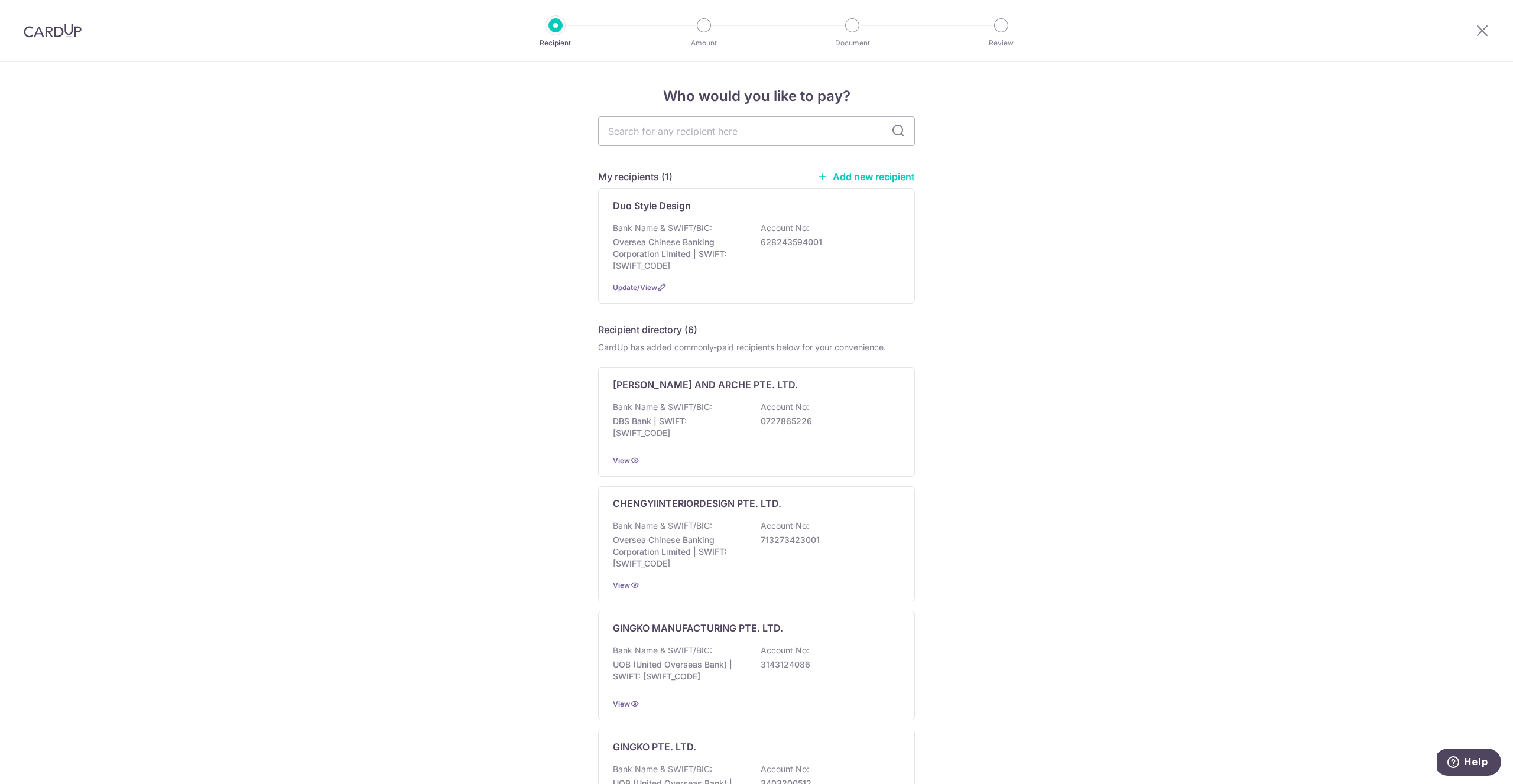
drag, startPoint x: 84, startPoint y: 35, endPoint x: 55, endPoint y: 34, distance: 29.0
click at [84, 35] on div at bounding box center [53, 31] width 105 height 61
click at [55, 34] on img at bounding box center [52, 30] width 58 height 14
